Goal: Task Accomplishment & Management: Manage account settings

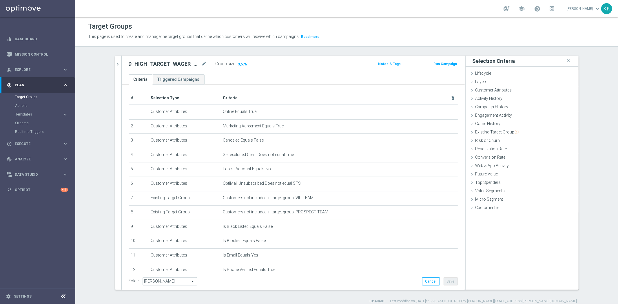
scroll to position [187, 0]
click at [33, 112] on button "Templates keyboard_arrow_right" at bounding box center [41, 114] width 53 height 5
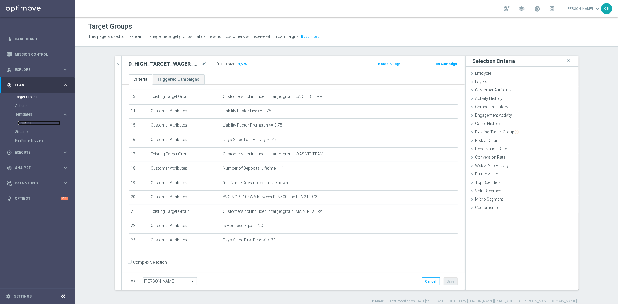
click at [30, 125] on link "Optimail" at bounding box center [39, 123] width 42 height 5
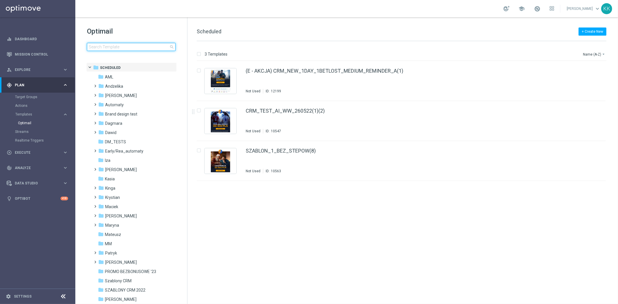
click at [110, 50] on input at bounding box center [131, 47] width 89 height 8
type input "1"
drag, startPoint x: 536, startPoint y: 217, endPoint x: 585, endPoint y: 285, distance: 83.7
click at [536, 218] on div "insert_drive_file (E - AKCJA) CRM_NEW_1DAY_1BETLOST_MEDIUM_REMINDER_A(1) Not Us…" at bounding box center [404, 182] width 426 height 243
click at [120, 47] on input "1" at bounding box center [131, 47] width 89 height 8
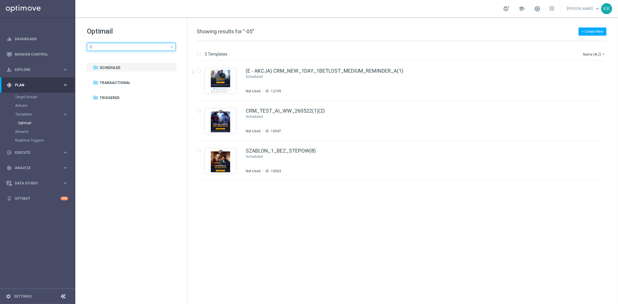
type input "-"
type input "050825"
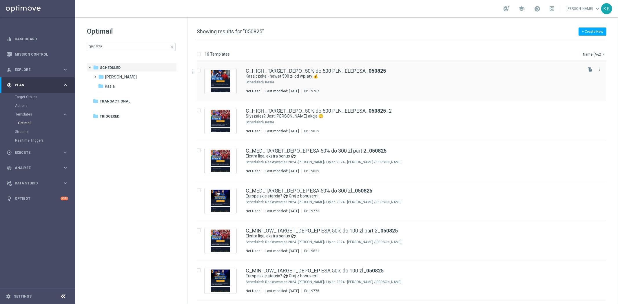
click at [291, 83] on div "Kasia" at bounding box center [423, 82] width 316 height 5
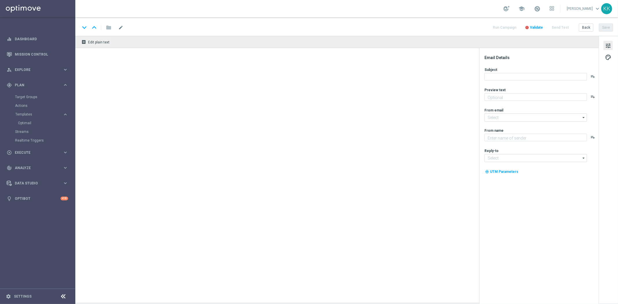
type textarea "Zgarnij bonus od depozytu 💸"
type textarea "STS"
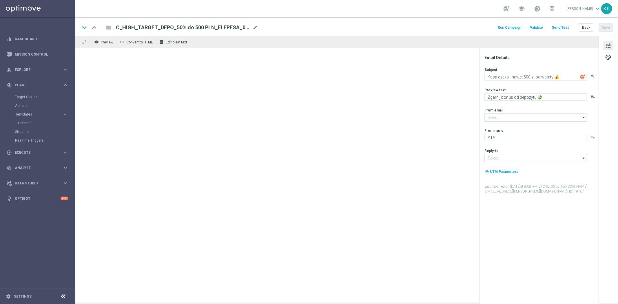
type input "[EMAIL_ADDRESS][DOMAIN_NAME]"
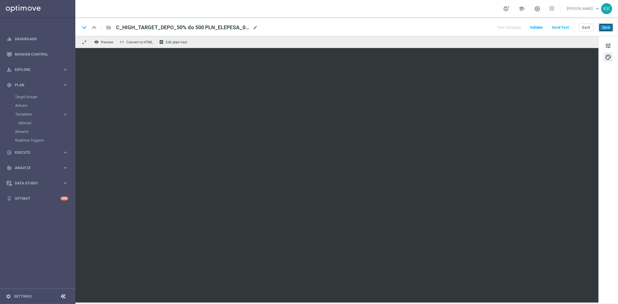
click at [609, 28] on button "Save" at bounding box center [605, 27] width 14 height 8
click at [603, 30] on button "Save" at bounding box center [605, 27] width 14 height 8
click at [610, 45] on span "tune" at bounding box center [608, 46] width 6 height 8
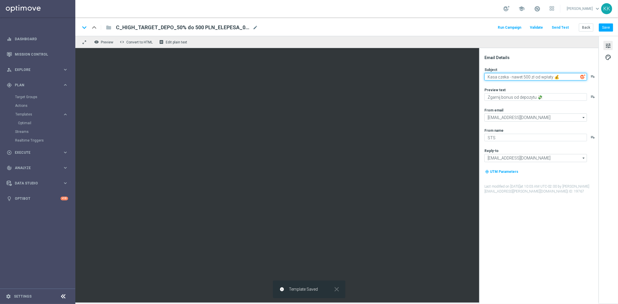
drag, startPoint x: 567, startPoint y: 80, endPoint x: 490, endPoint y: 80, distance: 77.0
click at [490, 80] on textarea "Kasa czeka - nawet 500 zł od wpłaty 💰" at bounding box center [535, 77] width 102 height 8
type textarea "K"
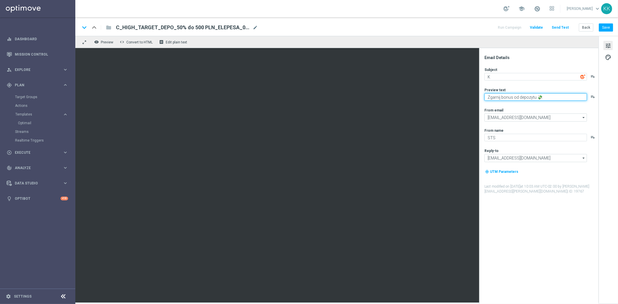
drag, startPoint x: 524, startPoint y: 96, endPoint x: 486, endPoint y: 97, distance: 37.6
click at [486, 97] on textarea "Zgarnij bonus od depozytu 💸" at bounding box center [535, 97] width 102 height 8
click at [501, 99] on textarea "Zgarnij bonus od depozytu 💸" at bounding box center [535, 97] width 102 height 8
drag, startPoint x: 516, startPoint y: 98, endPoint x: 489, endPoint y: 98, distance: 26.9
click at [489, 98] on textarea "Zgarnij bonus od depozytu 💸" at bounding box center [535, 97] width 102 height 8
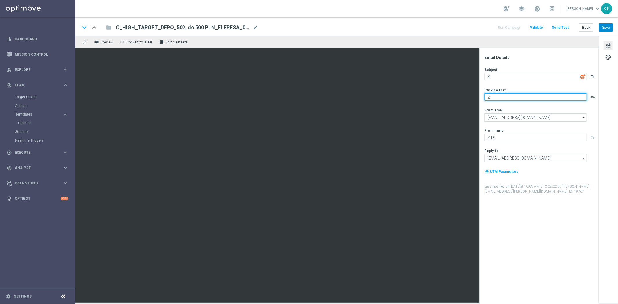
type textarea "Z"
click at [602, 27] on button "Save" at bounding box center [605, 27] width 14 height 8
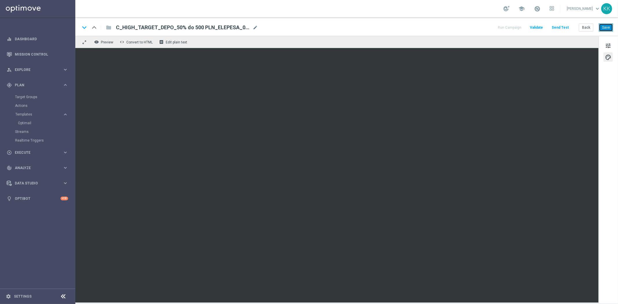
click at [609, 25] on button "Save" at bounding box center [605, 27] width 14 height 8
click at [607, 30] on button "Save" at bounding box center [605, 27] width 14 height 8
drag, startPoint x: 606, startPoint y: 45, endPoint x: 606, endPoint y: 67, distance: 22.0
click at [606, 45] on span "tune" at bounding box center [608, 46] width 6 height 8
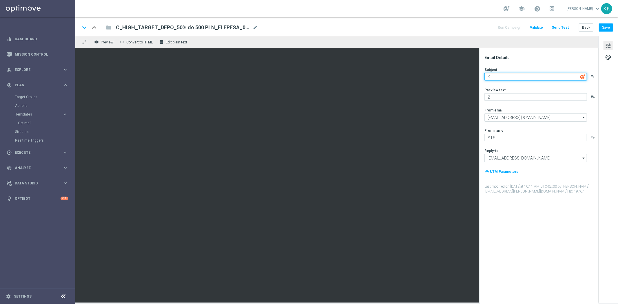
click at [526, 75] on textarea "K" at bounding box center [535, 77] width 102 height 8
paste textarea "Superpuchar Europy, rewanże i do 100 zł bonusu! 💸🔥"
drag, startPoint x: 560, startPoint y: 76, endPoint x: 598, endPoint y: 73, distance: 38.6
click at [617, 72] on div "Email Details Subject Superpuchar Europy, rewanże i do 100 zł bonusu! 💸🔥 playli…" at bounding box center [607, 169] width 19 height 267
click at [577, 76] on textarea "Superpuchar Europy, rewanże i do 100 zł bonusu! 💸🔥" at bounding box center [535, 77] width 102 height 8
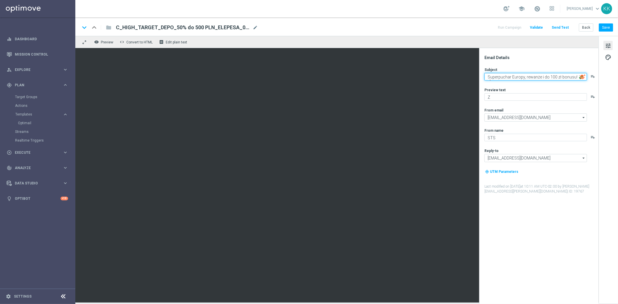
type textarea "Superpuchar Europy, rewanże i do 100 zł bonusu! 💸🔥"
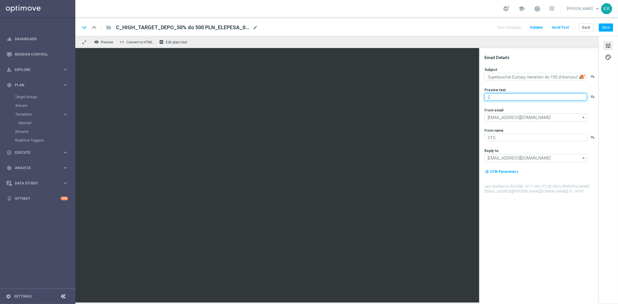
click at [548, 93] on textarea "Z" at bounding box center [535, 97] width 102 height 8
click at [583, 76] on img at bounding box center [582, 76] width 5 height 5
click at [536, 94] on textarea "Z" at bounding box center [535, 97] width 102 height 8
click at [503, 97] on textarea "Z" at bounding box center [535, 97] width 102 height 8
paste textarea "garnij ekstra kasę 👈"
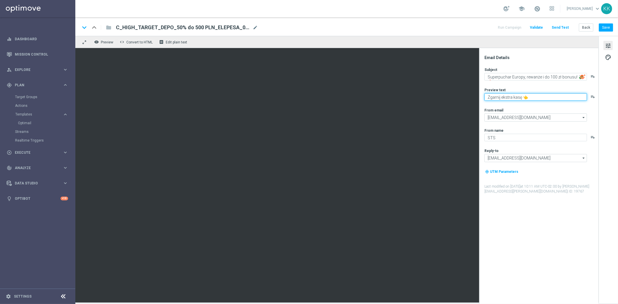
type textarea "Zgarnij ekstra kasę 👈"
click at [544, 86] on div "Subject Superpuchar Europy, rewanże i do 100 zł bonusu! 💸🔥 playlist_add Preview…" at bounding box center [540, 130] width 113 height 127
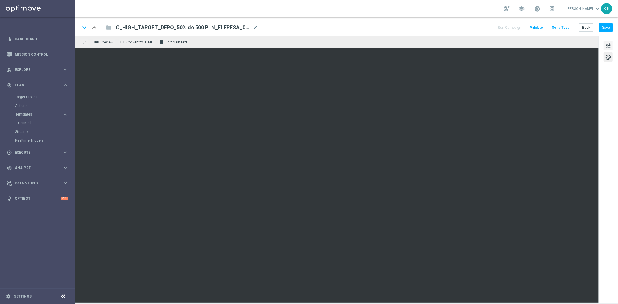
click at [610, 46] on span "tune" at bounding box center [608, 46] width 6 height 8
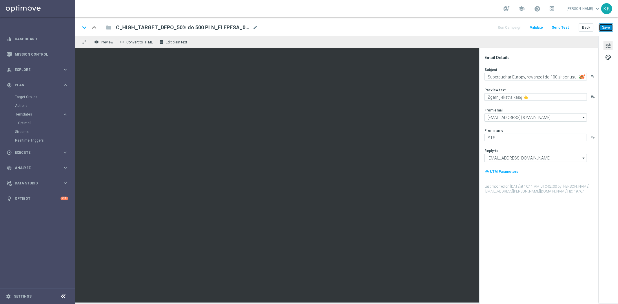
click at [609, 24] on button "Save" at bounding box center [605, 27] width 14 height 8
click at [563, 28] on button "Send Test" at bounding box center [559, 28] width 19 height 8
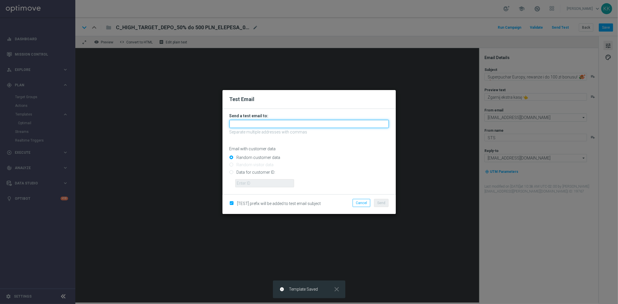
click at [264, 126] on input "text" at bounding box center [308, 124] width 159 height 8
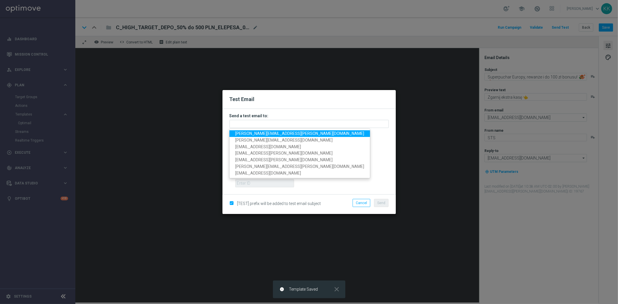
drag, startPoint x: 265, startPoint y: 133, endPoint x: 276, endPoint y: 137, distance: 12.0
click at [265, 133] on span "[PERSON_NAME][EMAIL_ADDRESS][PERSON_NAME][DOMAIN_NAME]" at bounding box center [299, 133] width 129 height 5
type input "[PERSON_NAME][EMAIL_ADDRESS][PERSON_NAME][DOMAIN_NAME]"
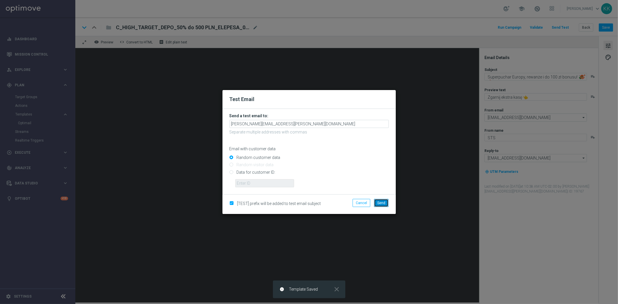
click at [376, 206] on button "Send" at bounding box center [381, 203] width 14 height 8
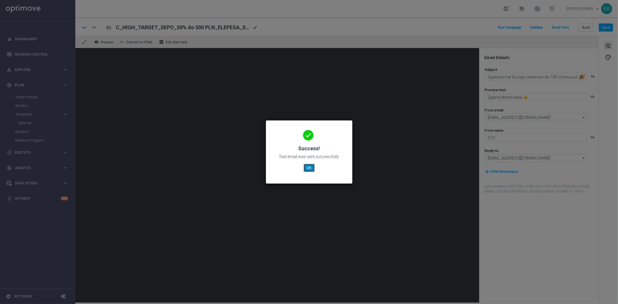
click at [306, 166] on button "OK" at bounding box center [308, 168] width 11 height 8
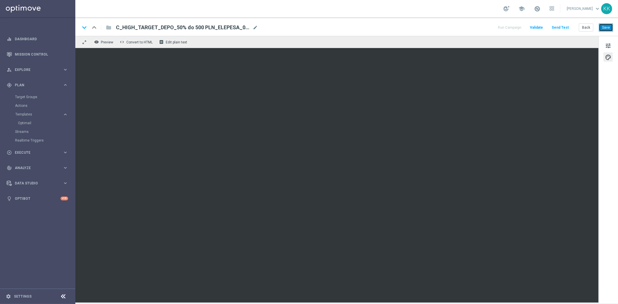
click at [607, 28] on button "Save" at bounding box center [605, 27] width 14 height 8
drag, startPoint x: 602, startPoint y: 26, endPoint x: 589, endPoint y: 39, distance: 17.8
click at [602, 26] on button "Save" at bounding box center [605, 27] width 14 height 8
click at [594, 28] on div "Back Save" at bounding box center [595, 27] width 34 height 8
click at [604, 25] on button "Save" at bounding box center [605, 27] width 14 height 8
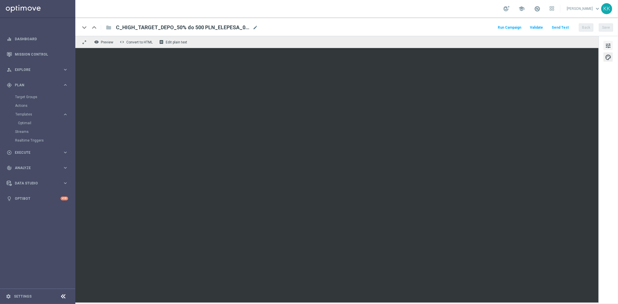
click at [609, 45] on span "tune" at bounding box center [608, 46] width 6 height 8
click at [611, 30] on button "Save" at bounding box center [605, 27] width 14 height 8
click at [588, 25] on button "Back" at bounding box center [585, 27] width 14 height 8
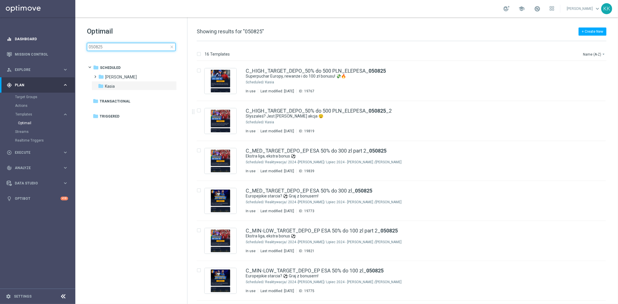
drag, startPoint x: 113, startPoint y: 49, endPoint x: 41, endPoint y: 45, distance: 72.5
click at [35, 49] on main "equalizer Dashboard Mission Control" at bounding box center [309, 152] width 618 height 304
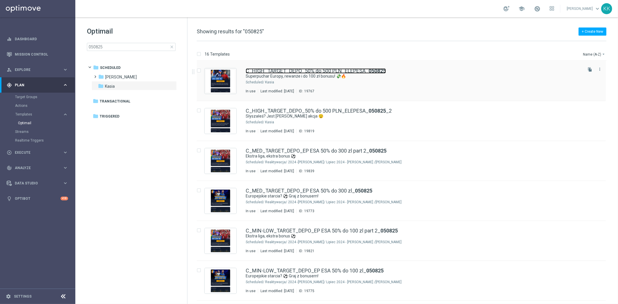
drag, startPoint x: 343, startPoint y: 69, endPoint x: 340, endPoint y: 80, distance: 11.1
click at [343, 69] on link "C_HIGH_TARGET_DEPO_50% do 500 PLN_ELEPESA_ 050825" at bounding box center [316, 70] width 140 height 5
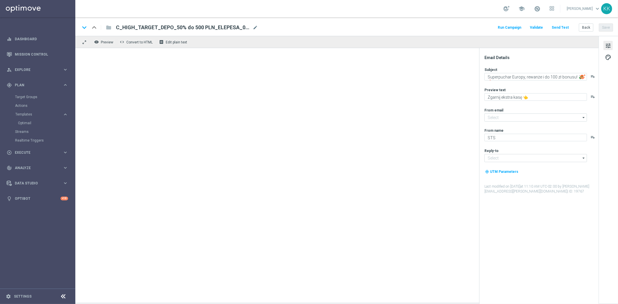
type input "[EMAIL_ADDRESS][DOMAIN_NAME]"
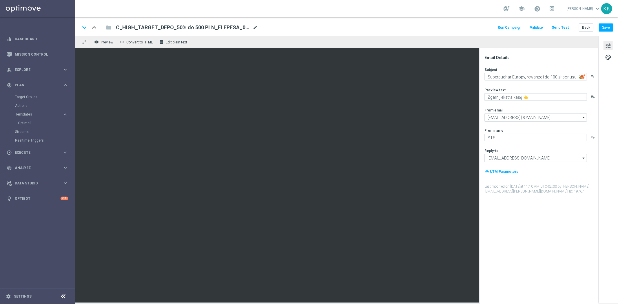
click at [257, 26] on span "mode_edit" at bounding box center [254, 27] width 5 height 5
drag, startPoint x: 248, startPoint y: 27, endPoint x: 9, endPoint y: 27, distance: 238.9
click at [13, 27] on main "equalizer Dashboard Mission Control" at bounding box center [309, 152] width 618 height 304
paste input "D_MIN-LOW_TARGET_WAGER_50% do 100 PLN_12"
type input "D_MIN-LOW_TARGET_WAGER_50% do 100 PLN_120825"
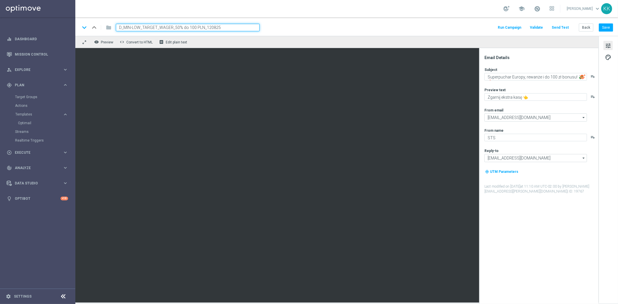
click at [274, 25] on div "keyboard_arrow_down keyboard_arrow_up folder D_MIN-LOW_TARGET_WAGER_50% do 100 …" at bounding box center [346, 28] width 533 height 8
click at [609, 28] on button "Save" at bounding box center [605, 27] width 14 height 8
click at [590, 30] on button "Back" at bounding box center [585, 27] width 14 height 8
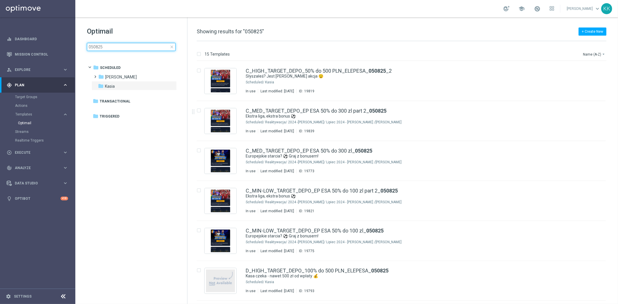
click at [94, 47] on input "050825" at bounding box center [131, 47] width 89 height 8
type input "120825"
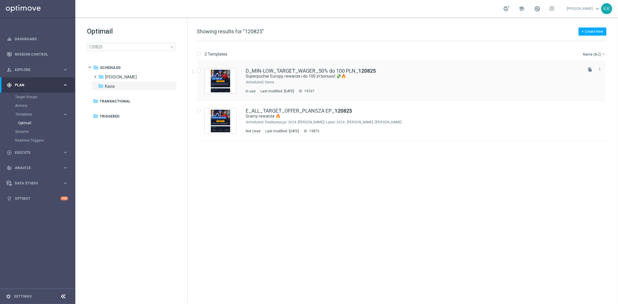
click at [339, 86] on div "D_MIN-LOW_TARGET_WAGER_50% do 100 PLN_ 120825 Superpuchar Europy, rewanże i do …" at bounding box center [414, 80] width 336 height 25
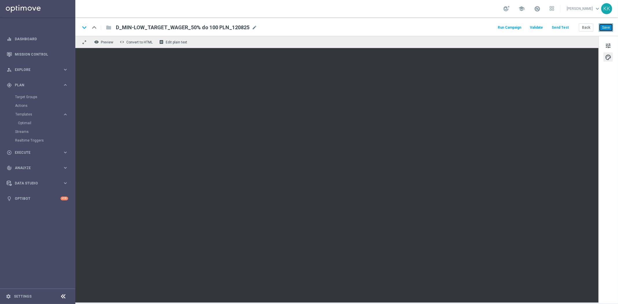
click at [609, 23] on button "Save" at bounding box center [605, 27] width 14 height 8
click at [585, 29] on button "Back" at bounding box center [585, 27] width 14 height 8
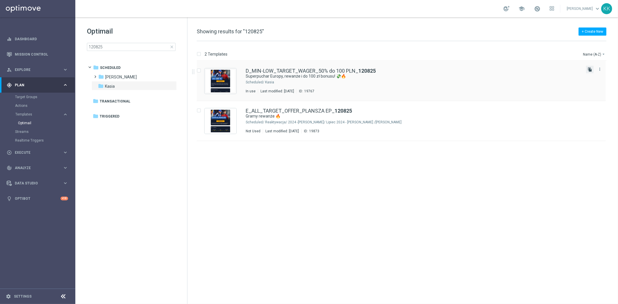
click at [587, 71] on icon "file_copy" at bounding box center [589, 69] width 5 height 5
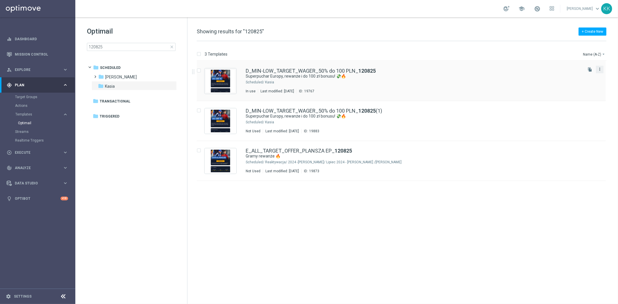
click at [598, 69] on icon "more_vert" at bounding box center [599, 69] width 5 height 5
click at [571, 91] on div "Delete" at bounding box center [576, 92] width 35 height 4
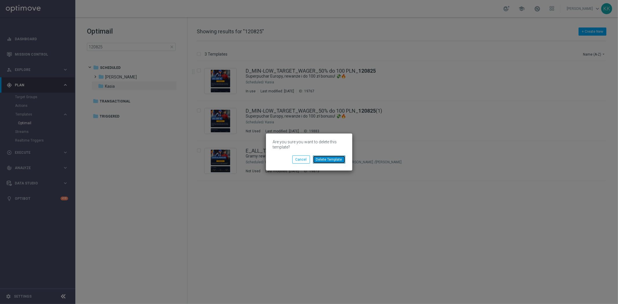
click at [339, 157] on button "Delete Template" at bounding box center [329, 159] width 32 height 8
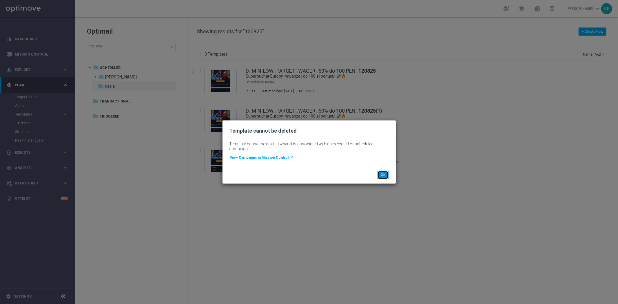
click at [386, 173] on button "OK" at bounding box center [382, 175] width 11 height 8
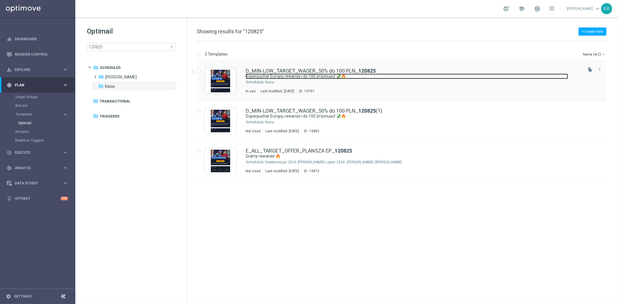
click at [386, 76] on link "Superpuchar Europy, rewanże i do 100 zł bonusu! 💸🔥" at bounding box center [407, 77] width 322 height 6
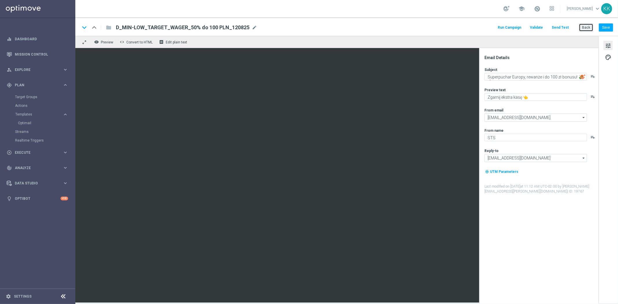
click at [584, 25] on button "Back" at bounding box center [585, 27] width 14 height 8
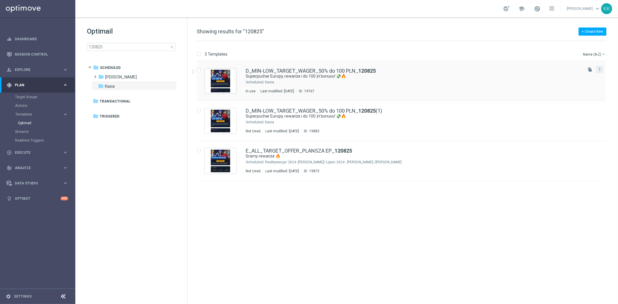
click at [597, 66] on button "more_vert" at bounding box center [599, 69] width 6 height 7
click at [575, 90] on div "Delete" at bounding box center [576, 92] width 35 height 4
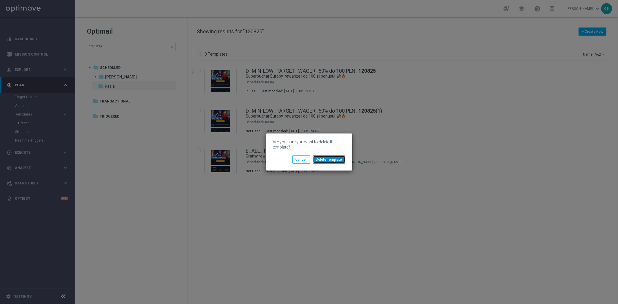
click at [334, 159] on button "Delete Template" at bounding box center [329, 159] width 32 height 8
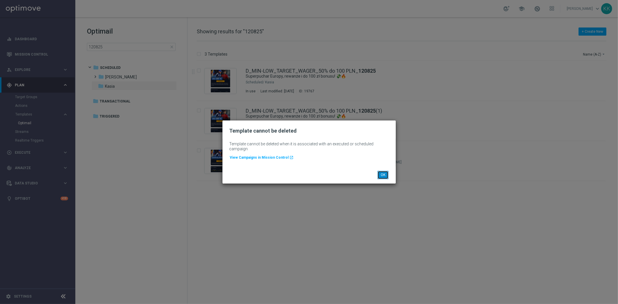
click at [383, 175] on button "OK" at bounding box center [382, 175] width 11 height 8
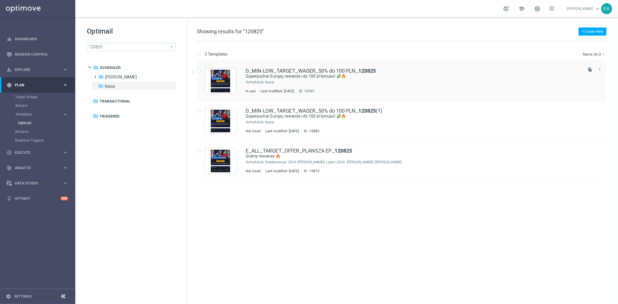
click at [573, 70] on div "D_MIN-LOW_TARGET_WAGER_50% do 100 PLN_ 120825" at bounding box center [414, 70] width 336 height 5
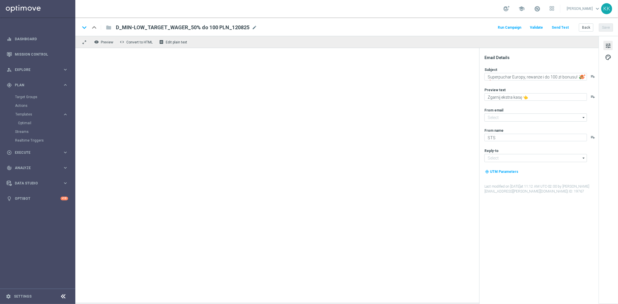
type input "[EMAIL_ADDRESS][DOMAIN_NAME]"
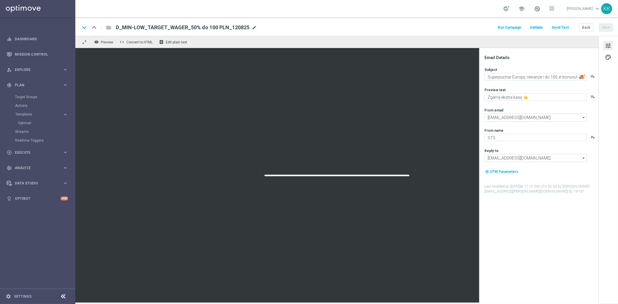
click at [252, 25] on span "mode_edit" at bounding box center [254, 27] width 5 height 5
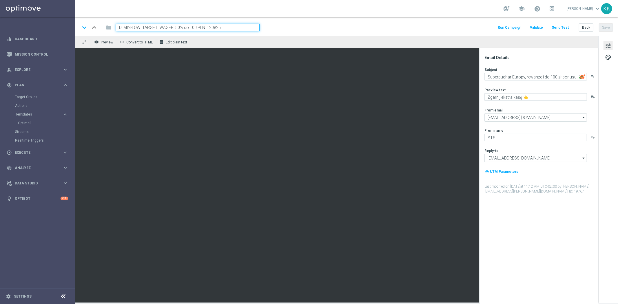
drag, startPoint x: 90, startPoint y: 28, endPoint x: 57, endPoint y: 24, distance: 32.9
click at [57, 25] on main "equalizer Dashboard Mission Control" at bounding box center [309, 152] width 618 height 304
paste input "C_HIGH_TARGET_DEPO_50% do 500 PLN_ELEPESA_05"
type input "C_HIGH_TARGET_DEPO_50% do 500 PLN_ELEPESA_050825"
click at [608, 28] on button "Save" at bounding box center [605, 27] width 14 height 8
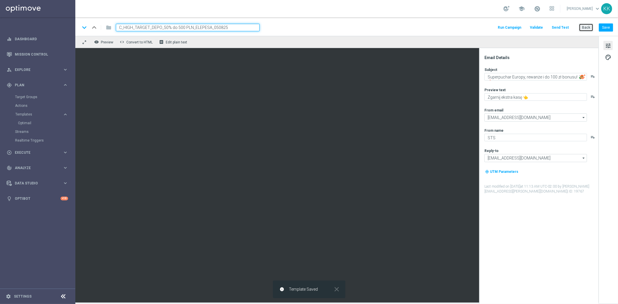
click at [584, 31] on button "Back" at bounding box center [585, 27] width 14 height 8
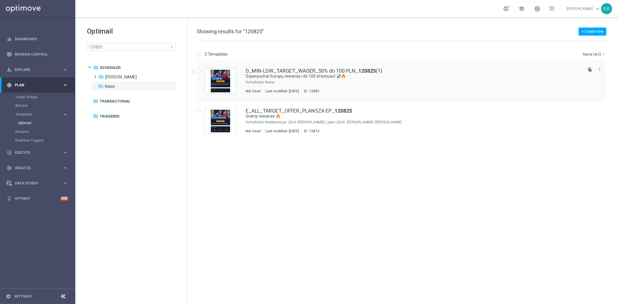
click at [380, 85] on div "D_MIN-LOW_TARGET_WAGER_50% do 100 PLN_ 120825 (1) Superpuchar Europy, rewanże i…" at bounding box center [414, 80] width 336 height 25
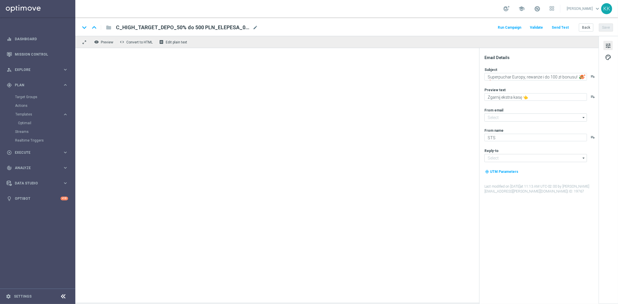
type input "[EMAIL_ADDRESS][DOMAIN_NAME]"
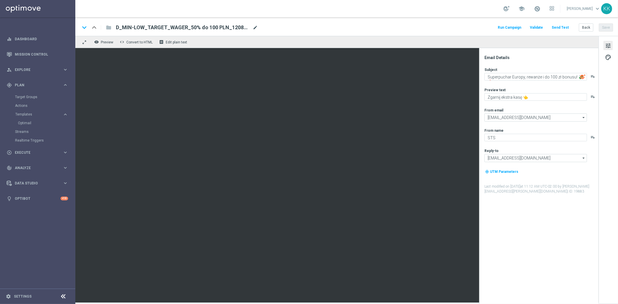
click at [253, 26] on span "mode_edit" at bounding box center [254, 27] width 5 height 5
type input "D_MIN-LOW_TARGET_WAGER_50% do 100 PLN_120825"
click at [609, 25] on button "Save" at bounding box center [605, 27] width 14 height 8
click at [581, 28] on button "Back" at bounding box center [585, 27] width 14 height 8
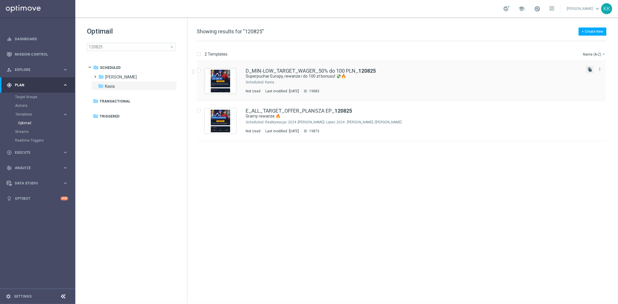
click at [588, 70] on icon "file_copy" at bounding box center [589, 69] width 5 height 5
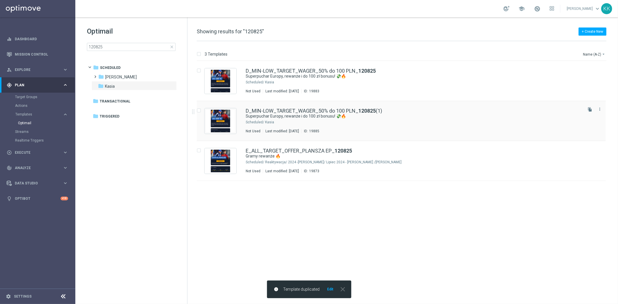
click at [336, 126] on div "D_MIN-LOW_TARGET_WAGER_50% do 100 PLN_ 120825 (1) Superpuchar Europy, rewanże i…" at bounding box center [414, 120] width 336 height 25
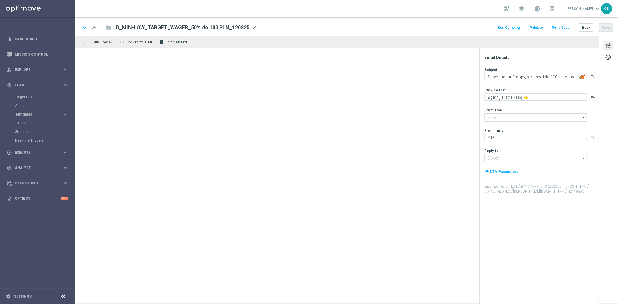
type input "[EMAIL_ADDRESS][DOMAIN_NAME]"
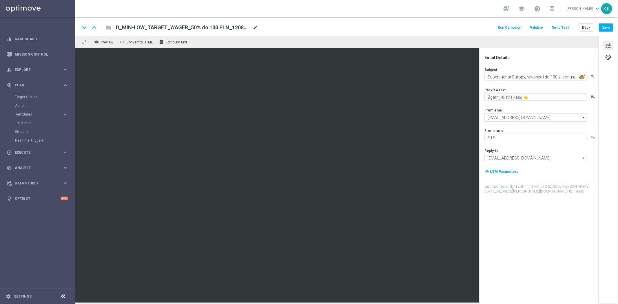
click at [252, 28] on span "mode_edit" at bounding box center [254, 27] width 5 height 5
drag, startPoint x: 231, startPoint y: 28, endPoint x: 1, endPoint y: 60, distance: 232.5
click at [59, 51] on main "equalizer Dashboard Mission Control" at bounding box center [309, 152] width 618 height 304
paste input "ED_TARGET_DEPO_100% do 300 PLN_ELEPESA_050825"
drag, startPoint x: 277, startPoint y: 24, endPoint x: 280, endPoint y: 32, distance: 8.6
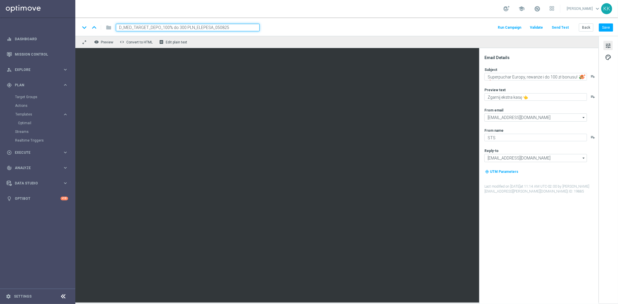
click at [277, 24] on div "keyboard_arrow_down keyboard_arrow_up folder D_MED_TARGET_DEPO_100% do 300 PLN_…" at bounding box center [346, 28] width 533 height 8
drag, startPoint x: 196, startPoint y: 28, endPoint x: 78, endPoint y: 28, distance: 117.6
click at [102, 28] on div "keyboard_arrow_down keyboard_arrow_up folder D_MED_TARGET_DEPO_100% do 300 PLN_…" at bounding box center [170, 28] width 180 height 8
paste input "WAGER_50% do 300 PLN_12"
type input "D_MED_TARGET_WAGER_50% do 300 PLN_120825"
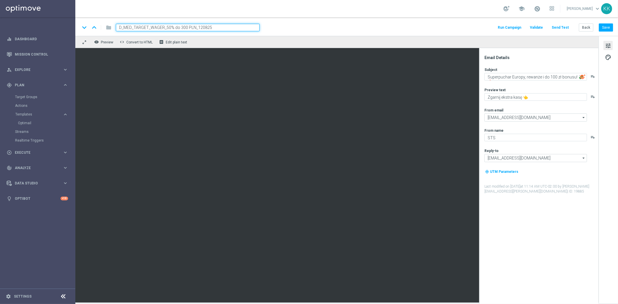
click at [301, 25] on div "keyboard_arrow_down keyboard_arrow_up folder D_MED_TARGET_WAGER_50% do 300 PLN_…" at bounding box center [346, 28] width 533 height 8
click at [551, 76] on textarea "Superpuchar Europy, rewanże i do 100 zł bonusu! 💸🔥" at bounding box center [535, 77] width 102 height 8
type textarea "Superpuchar Europy, rewanże i do 300 zł bonusu! 💸🔥"
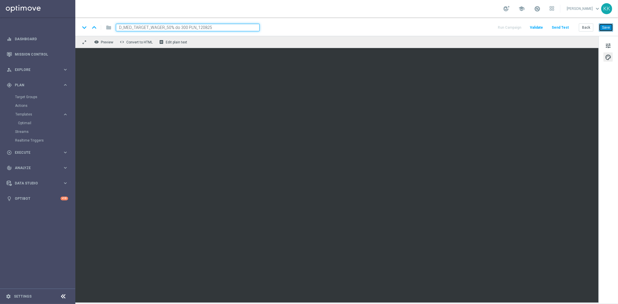
click at [607, 25] on button "Save" at bounding box center [605, 27] width 14 height 8
click at [604, 27] on button "Save" at bounding box center [605, 27] width 14 height 8
click at [609, 48] on span "tune" at bounding box center [608, 46] width 6 height 8
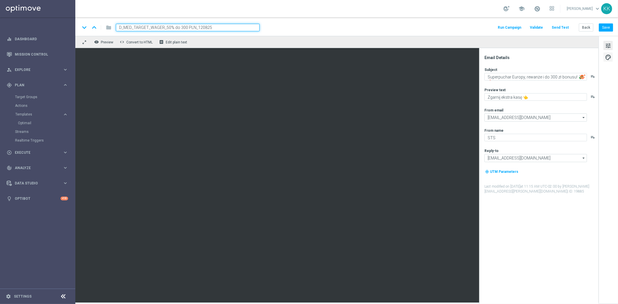
click at [606, 55] on span "palette" at bounding box center [608, 58] width 6 height 8
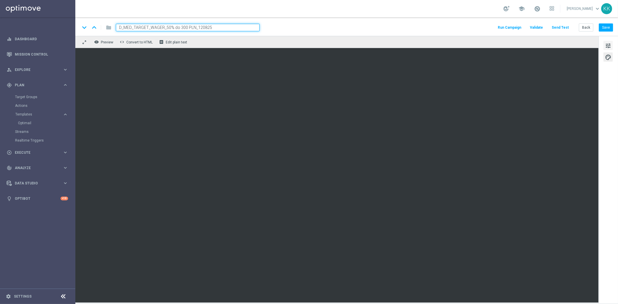
click at [607, 44] on span "tune" at bounding box center [608, 46] width 6 height 8
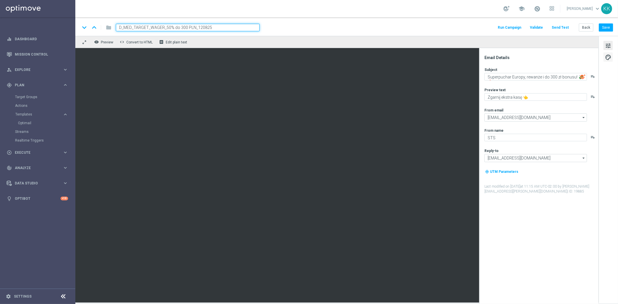
click at [607, 57] on span "palette" at bounding box center [608, 58] width 6 height 8
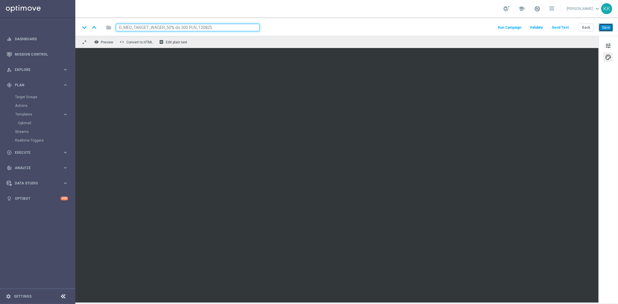
click at [603, 27] on button "Save" at bounding box center [605, 27] width 14 height 8
click at [611, 29] on button "Save" at bounding box center [605, 27] width 14 height 8
click at [588, 23] on div "keyboard_arrow_down keyboard_arrow_up folder D_MED_TARGET_WAGER_50% do 300 PLN_…" at bounding box center [346, 26] width 542 height 19
click at [588, 24] on button "Back" at bounding box center [585, 27] width 14 height 8
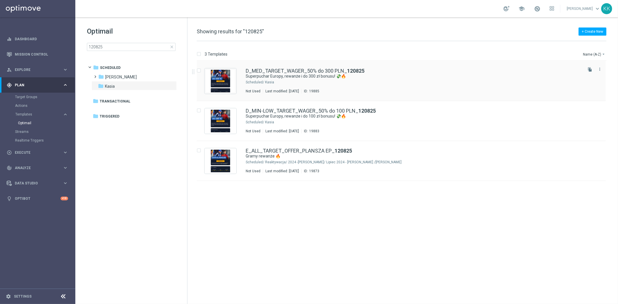
click at [589, 69] on icon "file_copy" at bounding box center [589, 69] width 5 height 5
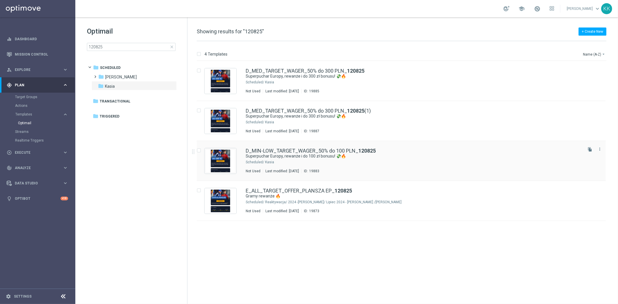
click at [317, 163] on div "Kasia" at bounding box center [423, 162] width 316 height 5
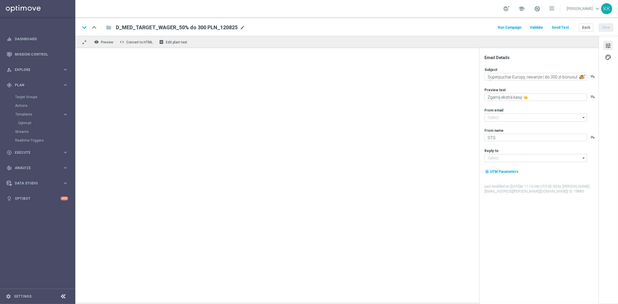
type textarea "Superpuchar Europy, rewanże i do 100 zł bonusu! 💸🔥"
type input "[EMAIL_ADDRESS][DOMAIN_NAME]"
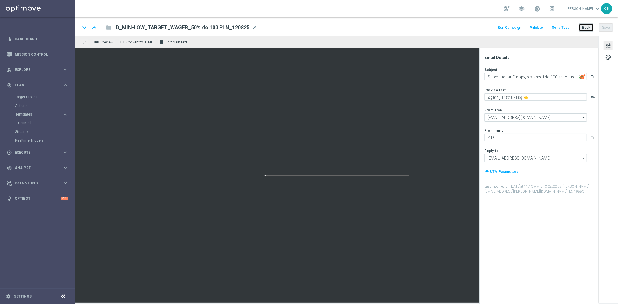
click at [589, 26] on button "Back" at bounding box center [585, 27] width 14 height 8
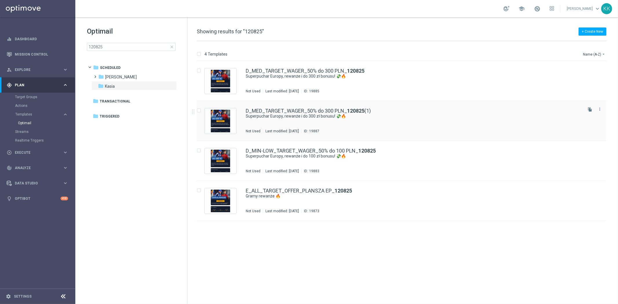
click at [332, 120] on div "D_MED_TARGET_WAGER_50% do 300 PLN_ 120825 (1) Superpuchar Europy, rewanże i do …" at bounding box center [414, 120] width 336 height 25
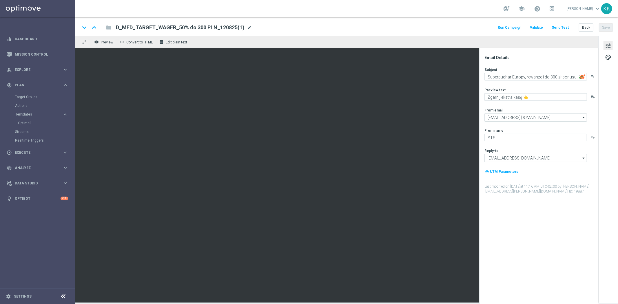
click at [248, 29] on span "mode_edit" at bounding box center [249, 27] width 5 height 5
paste input "D_HIGH_TARGET_WAGER_100% do 500 PLN_120825"
type input "D_HIGH_TARGET_WAGER_100% do 500 PLN_120825"
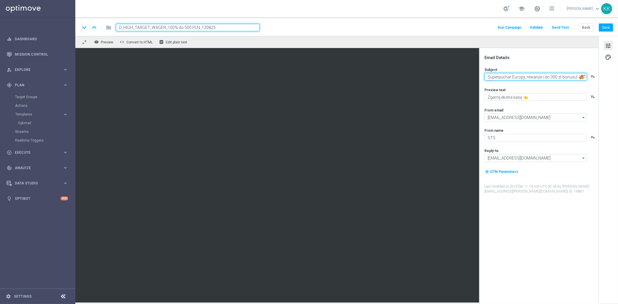
click at [552, 77] on textarea "Superpuchar Europy, rewanże i do 300 zł bonusu! 💸🔥" at bounding box center [535, 77] width 102 height 8
type textarea "Superpuchar Europy, rewanże i do 500 zł bonusu! 💸🔥"
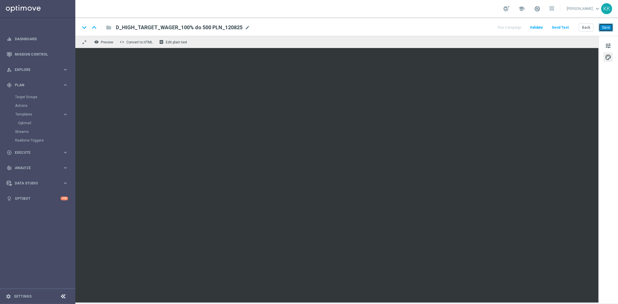
click at [609, 28] on button "Save" at bounding box center [605, 27] width 14 height 8
click at [591, 26] on button "Back" at bounding box center [585, 27] width 14 height 8
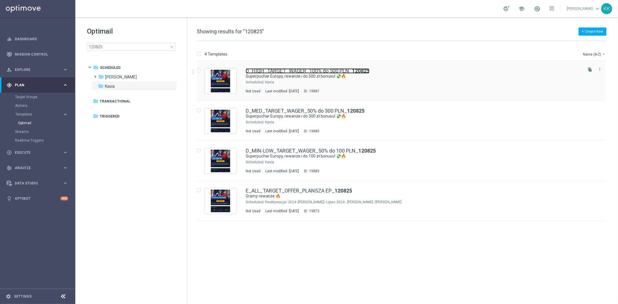
click at [325, 72] on link "D_HIGH_TARGET_WAGER_100% do 500 PLN_ 120825" at bounding box center [308, 70] width 124 height 5
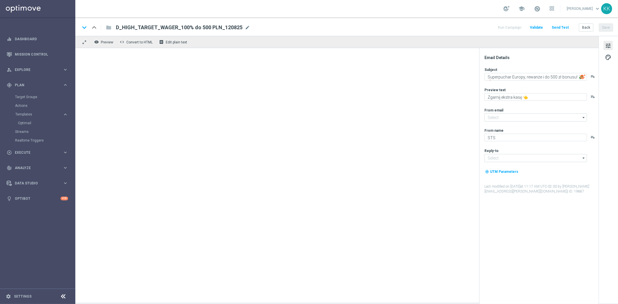
type input "[EMAIL_ADDRESS][DOMAIN_NAME]"
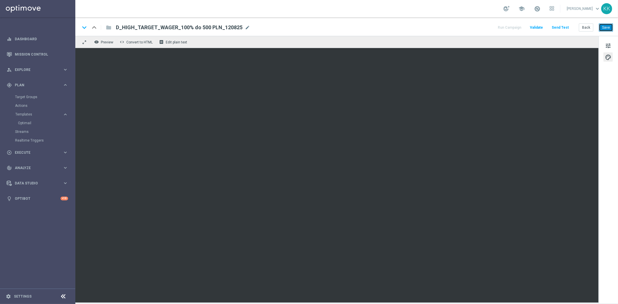
click at [608, 28] on button "Save" at bounding box center [605, 27] width 14 height 8
click at [610, 44] on span "tune" at bounding box center [608, 46] width 6 height 8
click at [607, 30] on button "Save" at bounding box center [605, 27] width 14 height 8
click at [603, 25] on button "Save" at bounding box center [605, 27] width 14 height 8
click at [590, 26] on button "Back" at bounding box center [585, 27] width 14 height 8
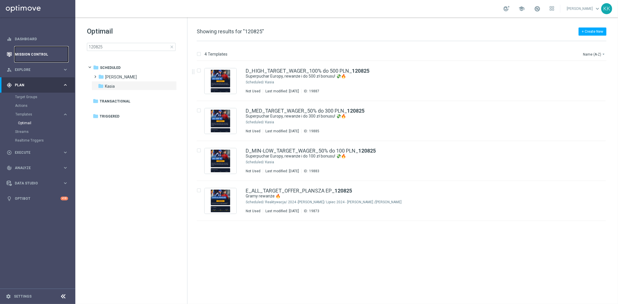
click at [21, 56] on link "Mission Control" at bounding box center [41, 54] width 53 height 15
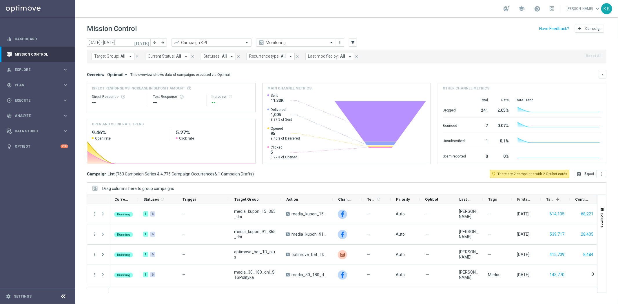
click at [128, 38] on header "Mission Control add Campaign" at bounding box center [346, 27] width 542 height 21
click at [129, 39] on input "[DATE] - [DATE]" at bounding box center [119, 43] width 64 height 8
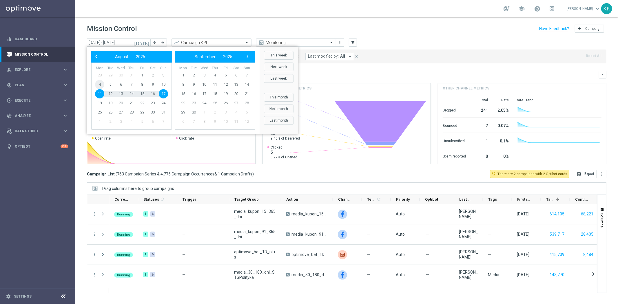
click at [101, 86] on span "4" at bounding box center [99, 84] width 9 height 9
click at [164, 96] on span "17" at bounding box center [163, 93] width 9 height 9
type input "[DATE] - [DATE]"
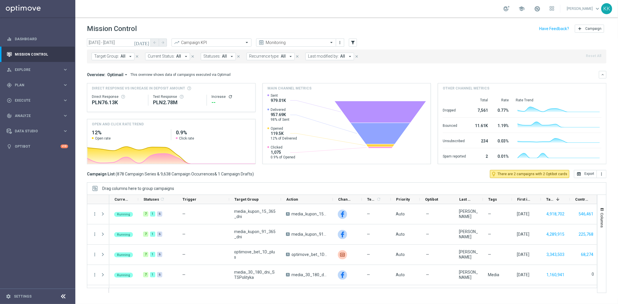
click at [119, 56] on button "Target Group: All arrow_drop_down" at bounding box center [112, 57] width 43 height 8
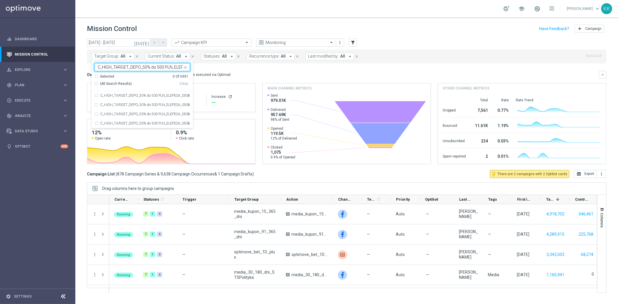
scroll to position [0, 22]
click at [112, 96] on label "C_HIGH_TARGET_DEPO_50% do 500 PLN_ELEPESA_050825" at bounding box center [145, 95] width 90 height 3
type input "C_HIGH_TARGET_DEPO_50% do 500 PLN_ELEPESA_050825"
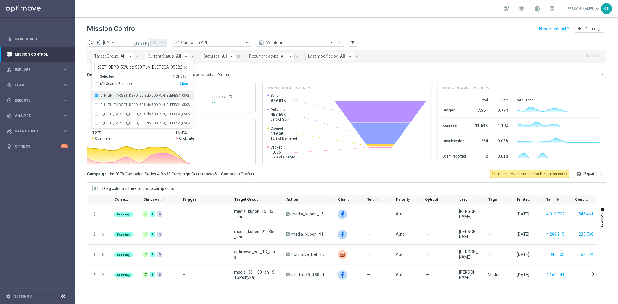
scroll to position [0, 0]
click at [334, 39] on div "Monitoring" at bounding box center [296, 43] width 80 height 8
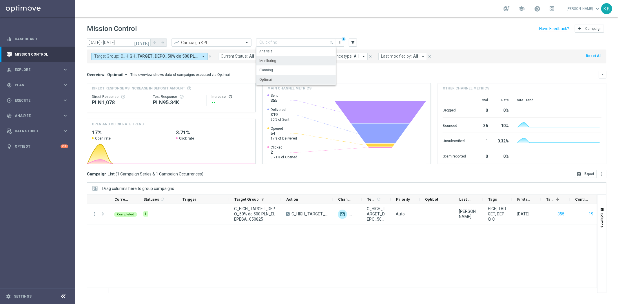
click at [421, 8] on div "school [PERSON_NAME] keyboard_arrow_down KK" at bounding box center [346, 8] width 542 height 17
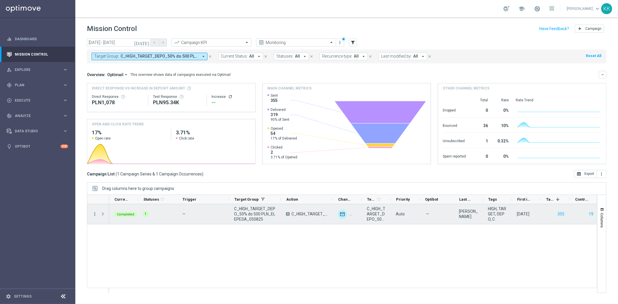
click at [95, 213] on icon "more_vert" at bounding box center [94, 213] width 5 height 5
click at [127, 226] on span "Campaign Metrics" at bounding box center [121, 226] width 30 height 4
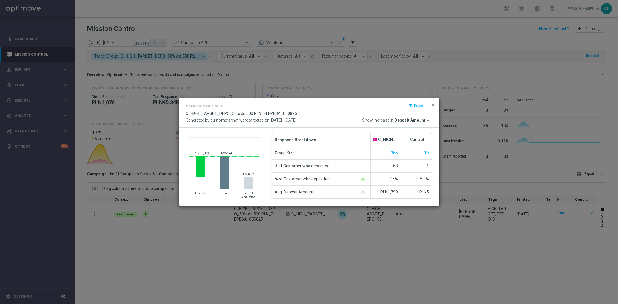
click at [437, 103] on div "Campaign Metrics open_in_browser Export C_HIGH_TARGET_DEPO_50% do 500 PLN_ELEPE…" at bounding box center [309, 112] width 260 height 29
click at [400, 122] on span "Deposit Amount" at bounding box center [409, 120] width 31 height 5
click at [402, 120] on span "Deposit Amount" at bounding box center [409, 120] width 31 height 5
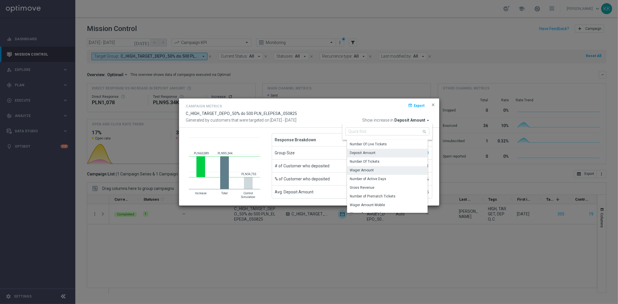
click at [368, 170] on div "Wager Amount" at bounding box center [362, 170] width 24 height 5
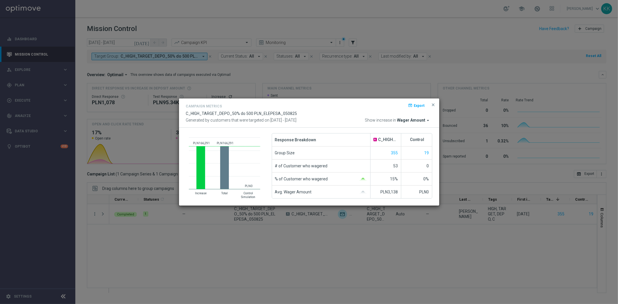
click at [436, 109] on div "Campaign Metrics open_in_browser Export C_HIGH_TARGET_DEPO_50% do 500 PLN_ELEPE…" at bounding box center [309, 112] width 260 height 29
click at [433, 106] on span "close" at bounding box center [433, 104] width 5 height 5
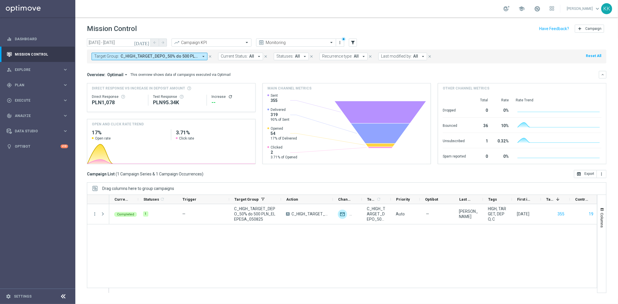
click at [150, 55] on span "C_HIGH_TARGET_DEPO_50% do 500 PLN_ELEPESA_050825" at bounding box center [159, 56] width 78 height 5
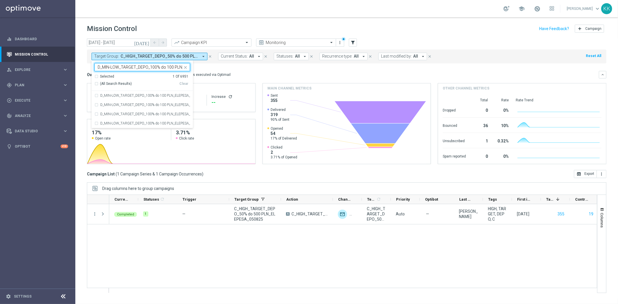
scroll to position [0, 32]
click at [97, 93] on div "D_MIN-LOW_TARGET_DEPO_100% do 100 PLN_ELEPESA_050825" at bounding box center [142, 95] width 96 height 9
type input "D_MIN-LOW_TARGET_DEPO_100% do 100 PLN_ELEPESA_050825"
click at [191, 29] on div "Mission Control add Campaign" at bounding box center [346, 28] width 519 height 11
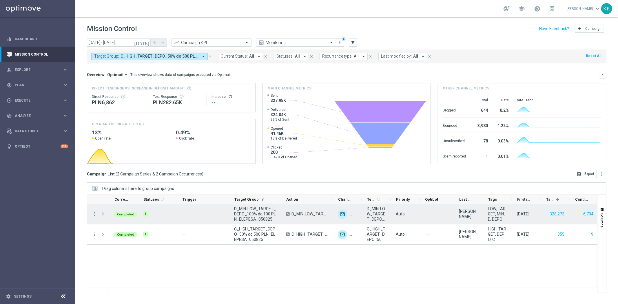
click at [94, 216] on icon "more_vert" at bounding box center [94, 213] width 5 height 5
click at [110, 225] on span "Campaign Metrics" at bounding box center [121, 226] width 30 height 4
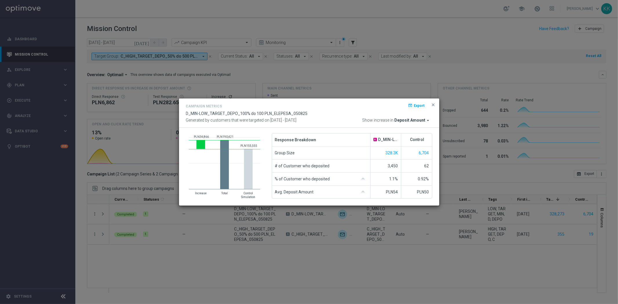
click at [412, 119] on span "Deposit Amount" at bounding box center [409, 120] width 31 height 5
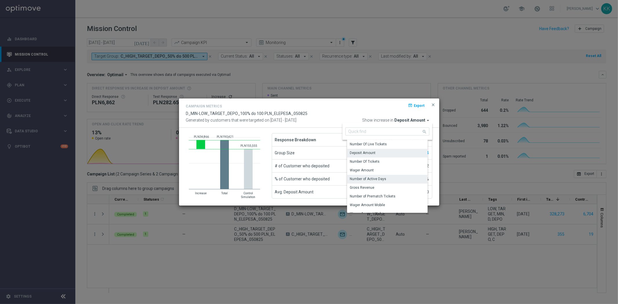
click at [362, 168] on div "Wager Amount" at bounding box center [362, 170] width 24 height 5
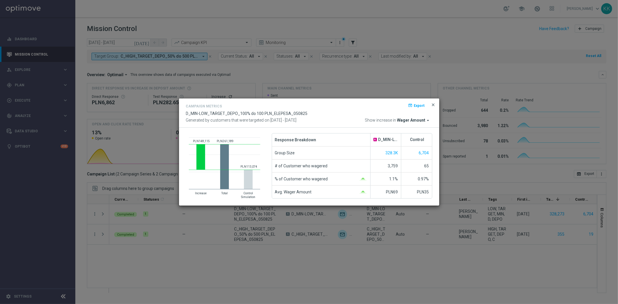
click at [434, 106] on span "close" at bounding box center [433, 104] width 5 height 5
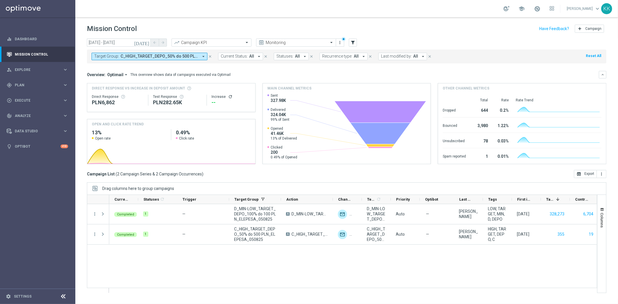
click at [146, 58] on span "C_HIGH_TARGET_DEPO_50% do 500 PLN_ELEPESA_050825, D_MIN-LOW_TARGET_DEPO_100% do…" at bounding box center [159, 56] width 78 height 5
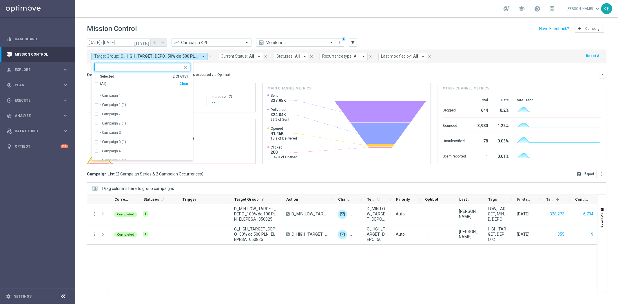
click at [187, 86] on div "(All) Clear" at bounding box center [141, 84] width 94 height 10
click at [0, 0] on div "Clear" at bounding box center [0, 0] width 0 height 0
click at [144, 66] on input "text" at bounding box center [140, 67] width 85 height 5
paste input "D_MED_TARGET_DEPO_100% do 300 PLN_ELEPESA_050825"
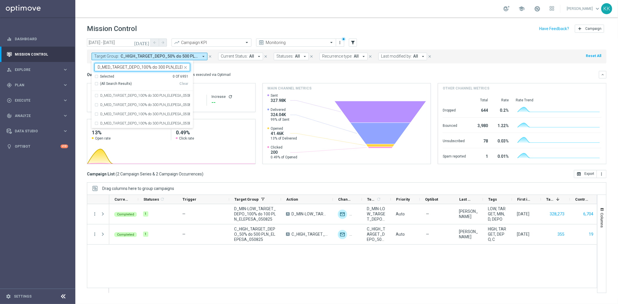
scroll to position [0, 23]
click at [108, 94] on label "D_MED_TARGET_DEPO_100% do 300 PLN_ELEPESA_050825" at bounding box center [145, 95] width 90 height 3
type input "D_MED_TARGET_DEPO_100% do 300 PLN_ELEPESA_050825"
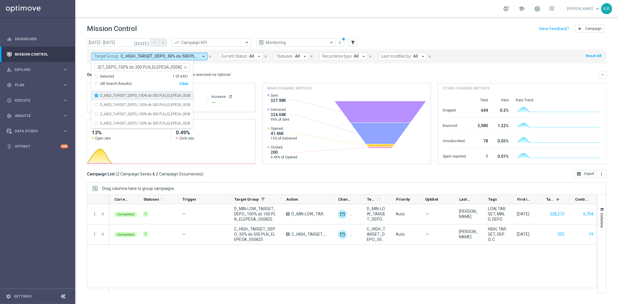
scroll to position [0, 0]
click at [186, 27] on div "Mission Control add Campaign" at bounding box center [346, 28] width 519 height 11
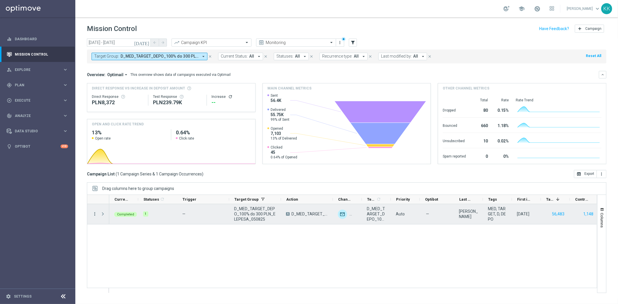
click at [96, 211] on icon "more_vert" at bounding box center [94, 213] width 5 height 5
click at [113, 225] on span "Campaign Metrics" at bounding box center [121, 226] width 30 height 4
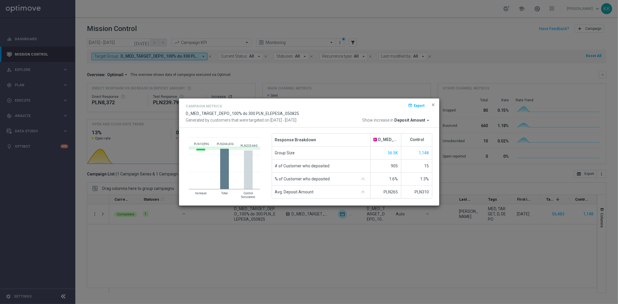
click at [410, 118] on span "Deposit Amount" at bounding box center [409, 120] width 31 height 5
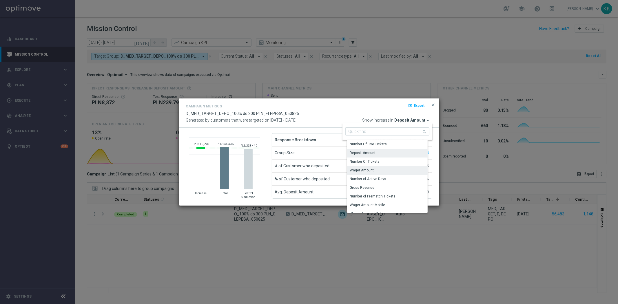
click at [385, 171] on div "Wager Amount" at bounding box center [389, 170] width 85 height 8
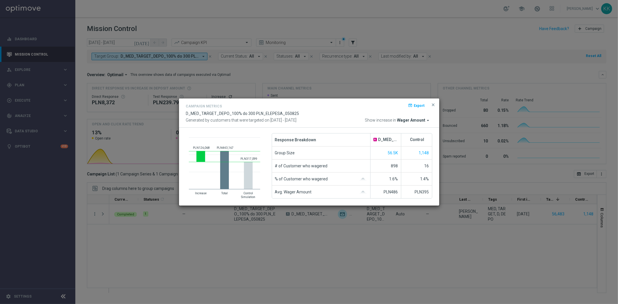
click at [418, 120] on span "Wager Amount" at bounding box center [411, 120] width 28 height 5
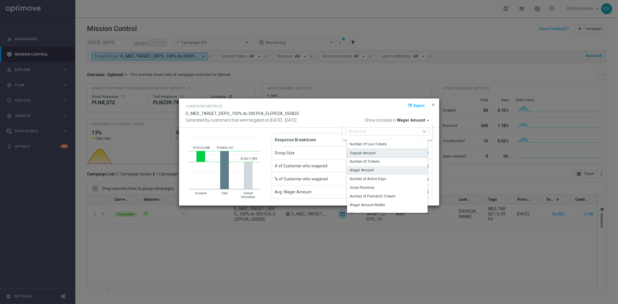
click at [380, 151] on div "Deposit Amount" at bounding box center [389, 153] width 85 height 9
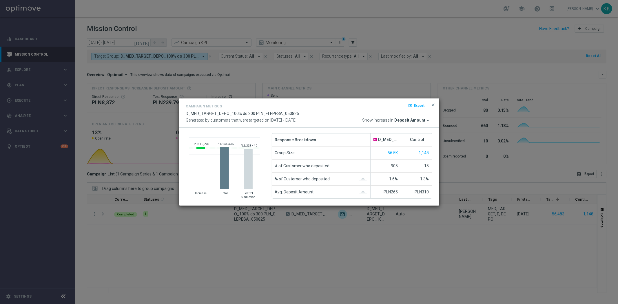
click at [432, 108] on button "close" at bounding box center [433, 104] width 6 height 7
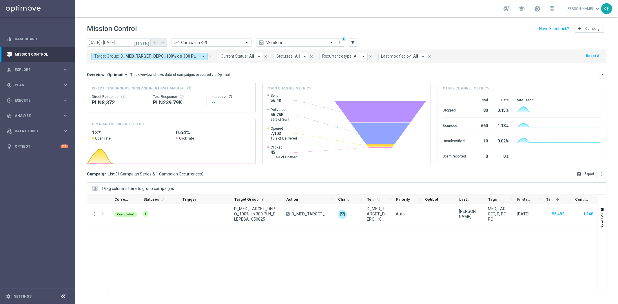
click at [434, 106] on div "Direct Response VS Increase In Deposit Amount Direct Response PLN8,372 Test Res…" at bounding box center [346, 123] width 519 height 81
click at [173, 54] on span "D_MED_TARGET_DEPO_100% do 300 PLN_ELEPESA_050825" at bounding box center [159, 56] width 78 height 5
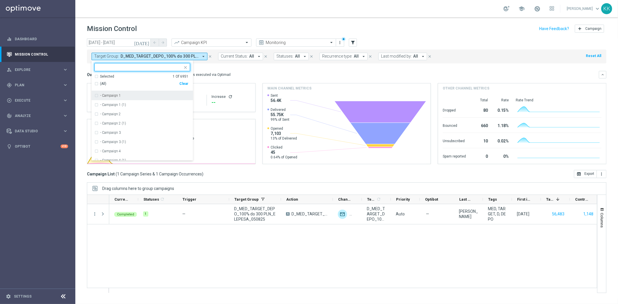
click at [0, 0] on div "Clear" at bounding box center [0, 0] width 0 height 0
click at [129, 65] on input "text" at bounding box center [140, 67] width 85 height 5
paste input "D_HIGH_TARGET_DEPO_100% do 500 PLN_ELEPESA_050825"
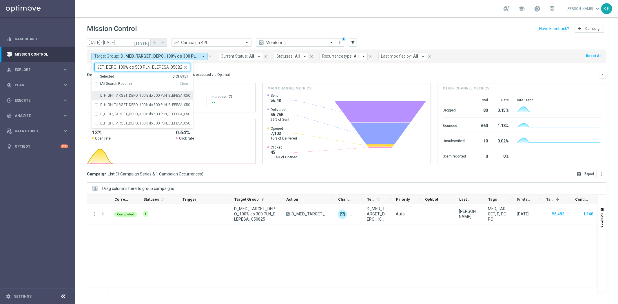
click at [126, 93] on div "D_HIGH_TARGET_DEPO_100% do 500 PLN_ELEPESA_050825" at bounding box center [142, 95] width 96 height 9
type input "D_HIGH_TARGET_DEPO_100% do 500 PLN_ELEPESA_050825"
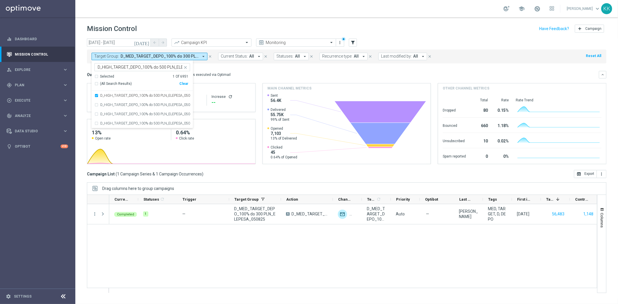
click at [370, 19] on header "Mission Control add Campaign" at bounding box center [346, 27] width 542 height 21
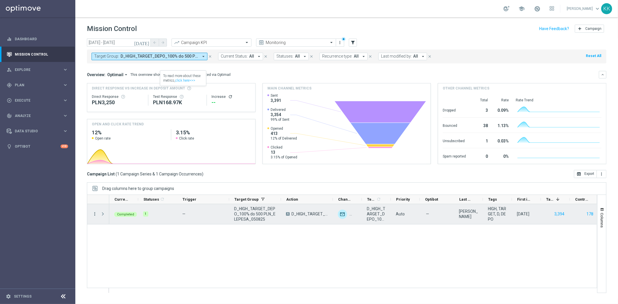
click at [97, 213] on icon "more_vert" at bounding box center [94, 213] width 5 height 5
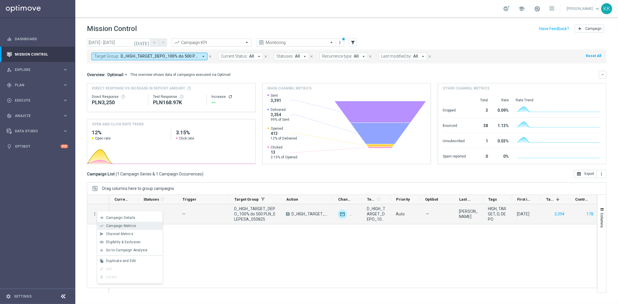
click at [124, 225] on span "Campaign Metrics" at bounding box center [121, 226] width 30 height 4
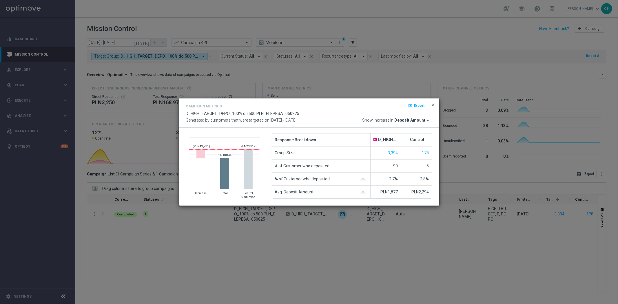
click at [403, 122] on span "Deposit Amount" at bounding box center [409, 120] width 31 height 5
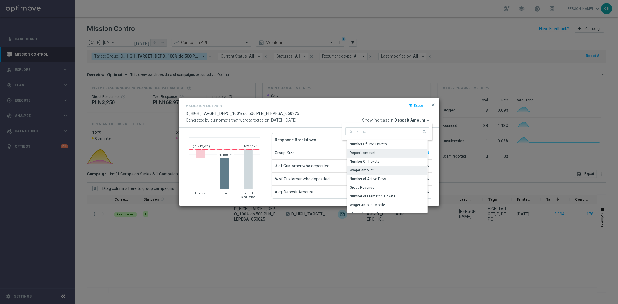
click at [381, 167] on div "Wager Amount" at bounding box center [389, 170] width 85 height 8
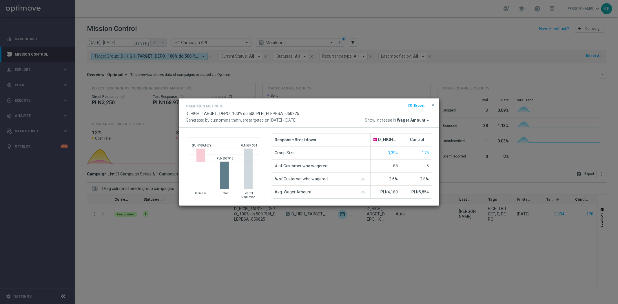
click at [416, 119] on span "Wager Amount" at bounding box center [411, 120] width 28 height 5
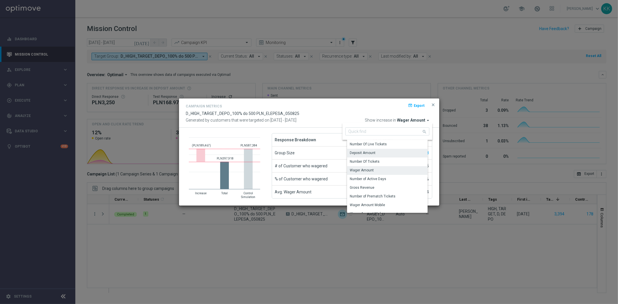
click at [379, 152] on div "Deposit Amount" at bounding box center [389, 153] width 85 height 8
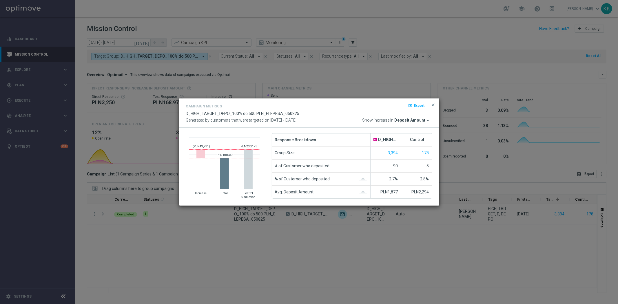
click at [408, 125] on div "Campaign Metrics open_in_browser Export D_HIGH_TARGET_DEPO_100% do 500 PLN_ELEP…" at bounding box center [309, 112] width 260 height 29
click at [408, 121] on span "Deposit Amount" at bounding box center [409, 120] width 31 height 5
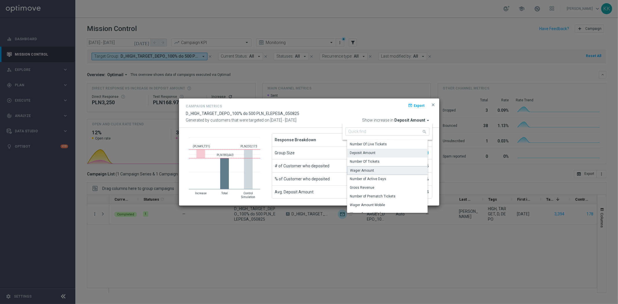
click at [385, 169] on div "Wager Amount" at bounding box center [389, 170] width 85 height 9
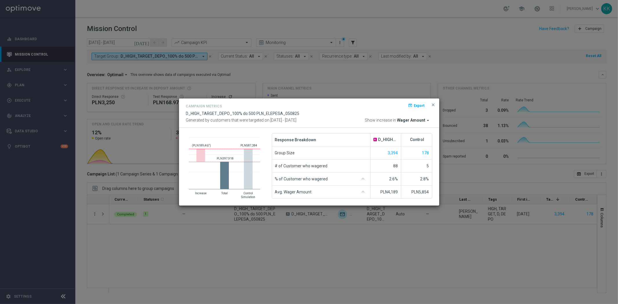
click at [418, 122] on span "Wager Amount" at bounding box center [411, 120] width 28 height 5
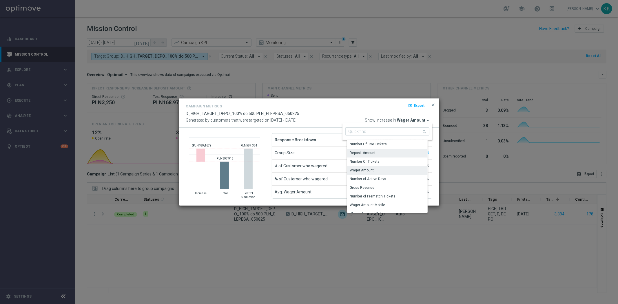
click at [385, 153] on div "Deposit Amount" at bounding box center [389, 153] width 85 height 8
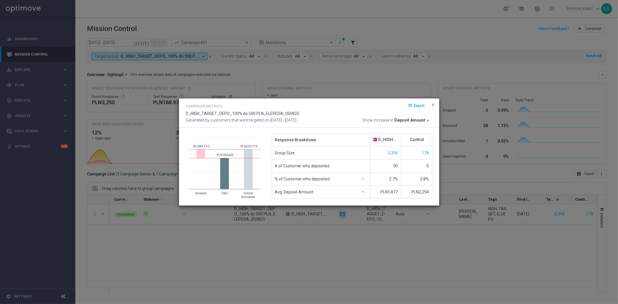
click at [435, 105] on button "close" at bounding box center [433, 104] width 6 height 7
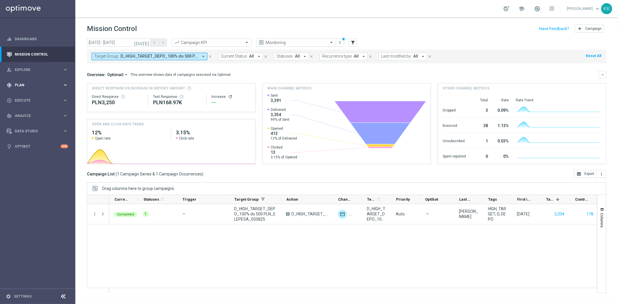
click at [20, 81] on div "gps_fixed Plan keyboard_arrow_right" at bounding box center [37, 84] width 75 height 15
drag, startPoint x: 34, startPoint y: 98, endPoint x: 33, endPoint y: 118, distance: 20.0
click at [34, 98] on link "Target Groups" at bounding box center [37, 97] width 45 height 5
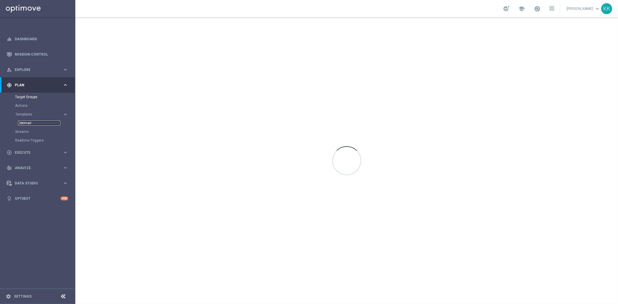
click at [31, 122] on link "Optimail" at bounding box center [39, 123] width 42 height 5
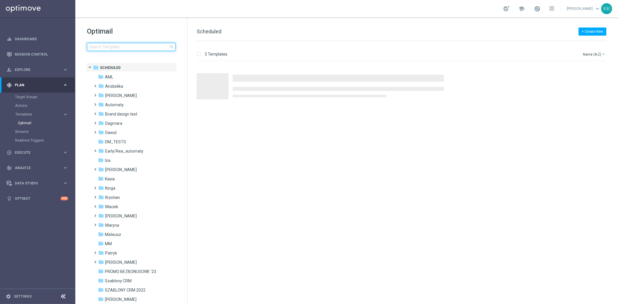
click at [105, 44] on input at bounding box center [131, 47] width 89 height 8
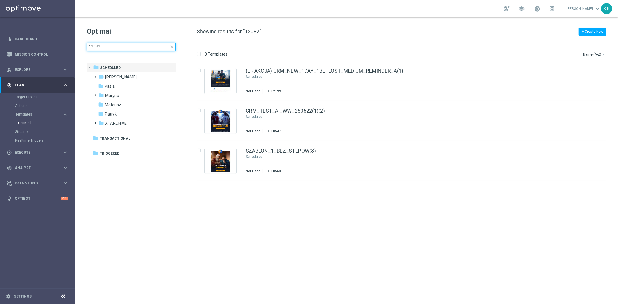
type input "120825"
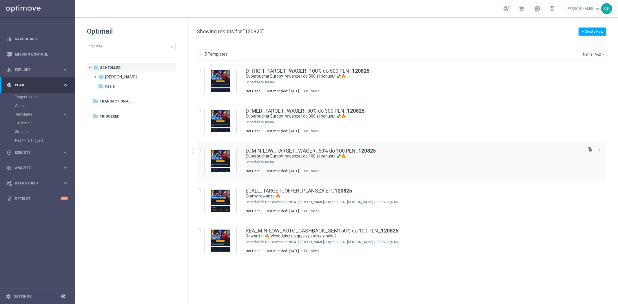
click at [259, 168] on div "D_MIN-LOW_TARGET_WAGER_50% do 100 PLN_ 120825 Superpuchar Europy, rewanże i do …" at bounding box center [414, 160] width 336 height 25
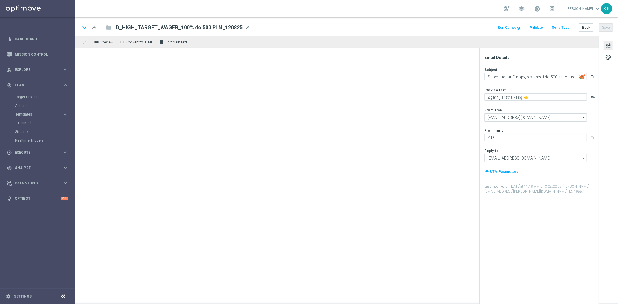
type textarea "Superpuchar Europy, rewanże i do 100 zł bonusu! 💸🔥"
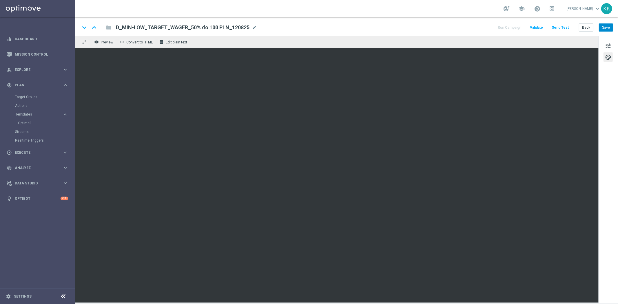
click at [603, 31] on div "keyboard_arrow_down keyboard_arrow_up folder D_MIN-LOW_TARGET_WAGER_50% do 100 …" at bounding box center [346, 26] width 542 height 19
click at [603, 30] on button "Save" at bounding box center [605, 27] width 14 height 8
click at [607, 47] on span "tune" at bounding box center [608, 46] width 6 height 8
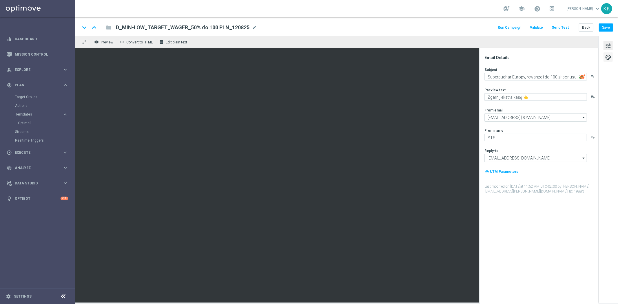
click at [607, 59] on span "palette" at bounding box center [608, 58] width 6 height 8
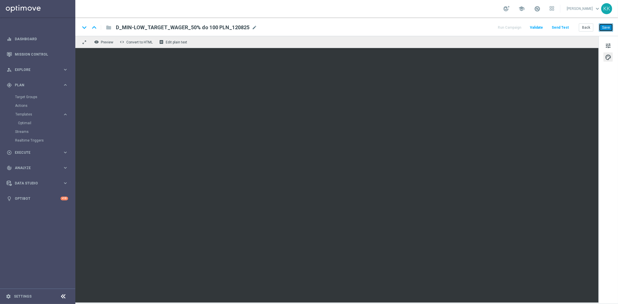
click at [610, 26] on button "Save" at bounding box center [605, 27] width 14 height 8
click at [607, 27] on button "Save" at bounding box center [605, 27] width 14 height 8
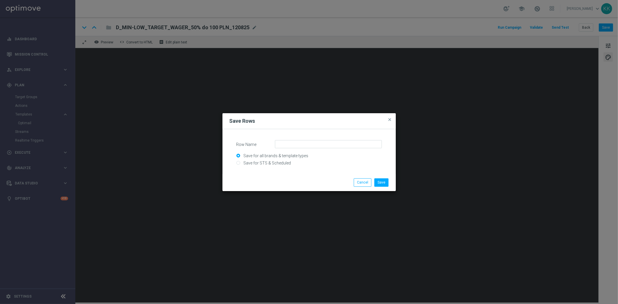
click at [293, 162] on input "Save for STS & Scheduled" at bounding box center [308, 166] width 145 height 8
radio input "true"
click at [302, 145] on input "Row Name" at bounding box center [328, 144] width 107 height 8
type input "wizjoner_120825"
click at [384, 182] on button "Save" at bounding box center [381, 182] width 14 height 8
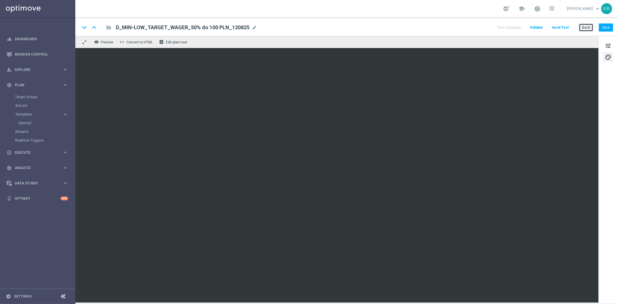
click at [583, 28] on button "Back" at bounding box center [585, 27] width 14 height 8
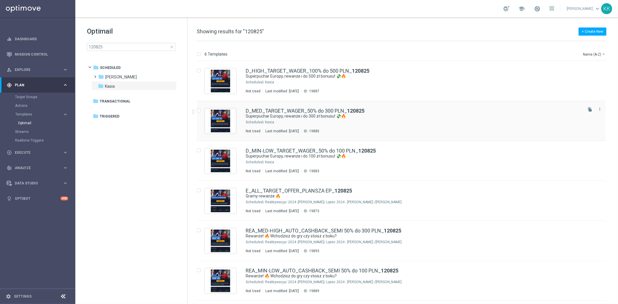
click at [391, 122] on div "Kasia" at bounding box center [423, 122] width 316 height 5
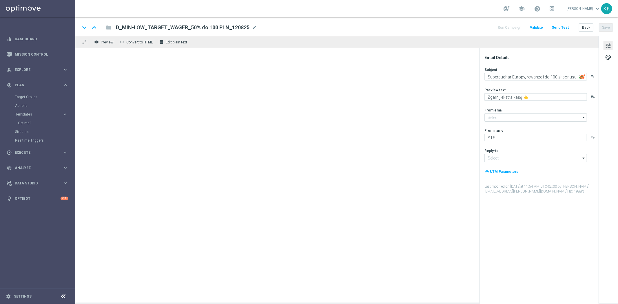
type textarea "Superpuchar Europy, rewanże i do 300 zł bonusu! 💸🔥"
type input "[EMAIL_ADDRESS][DOMAIN_NAME]"
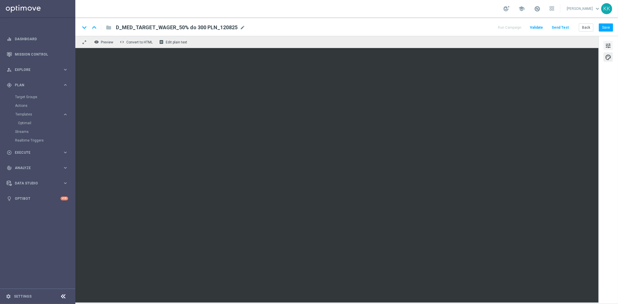
click at [608, 44] on span "tune" at bounding box center [608, 46] width 6 height 8
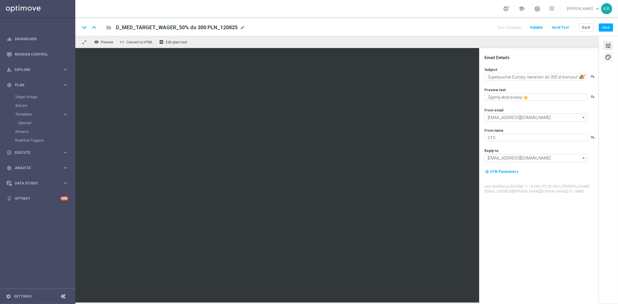
click at [607, 56] on span "palette" at bounding box center [608, 58] width 6 height 8
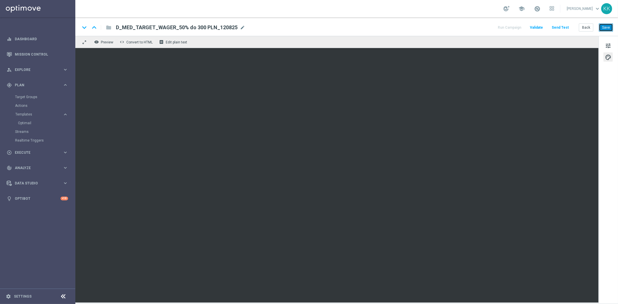
click at [604, 25] on button "Save" at bounding box center [605, 27] width 14 height 8
click at [587, 27] on button "Back" at bounding box center [585, 27] width 14 height 8
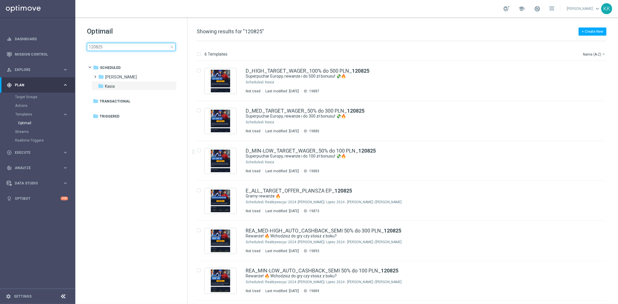
click at [147, 47] on input "120825" at bounding box center [131, 47] width 89 height 8
type input "120825"
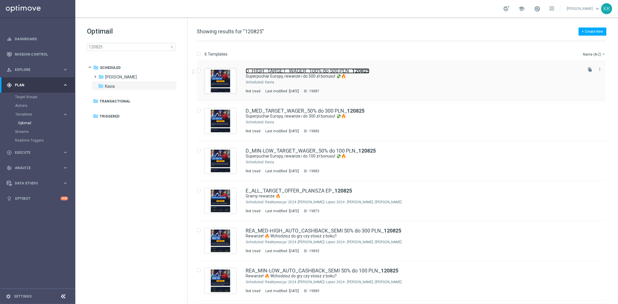
click at [296, 72] on link "D_HIGH_TARGET_WAGER_100% do 500 PLN_ 120825" at bounding box center [308, 70] width 124 height 5
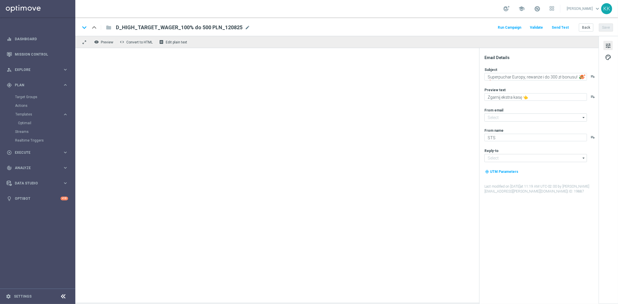
type textarea "Superpuchar Europy, rewanże i do 500 zł bonusu! 💸🔥"
type input "[EMAIL_ADDRESS][DOMAIN_NAME]"
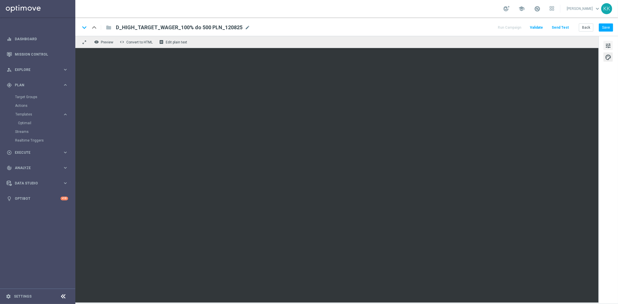
click at [610, 45] on span "tune" at bounding box center [608, 46] width 6 height 8
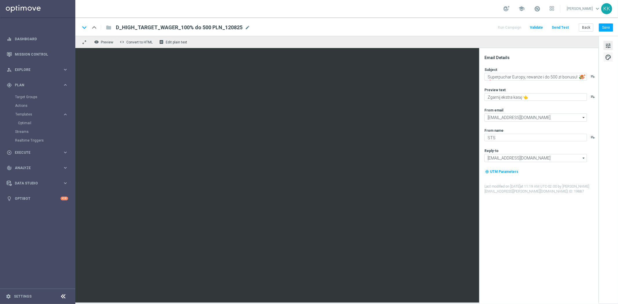
click at [608, 58] on span "palette" at bounding box center [608, 58] width 6 height 8
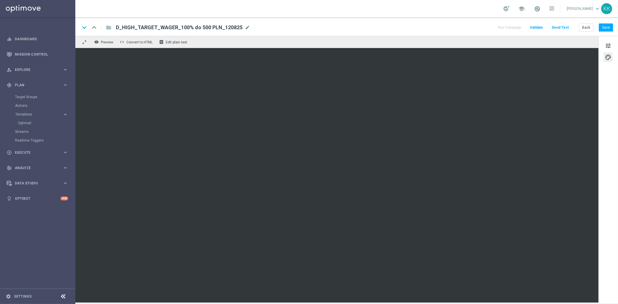
click at [611, 23] on div "keyboard_arrow_down keyboard_arrow_up folder D_HIGH_TARGET_WAGER_100% do 500 PL…" at bounding box center [346, 26] width 542 height 19
click at [608, 28] on button "Save" at bounding box center [605, 27] width 14 height 8
click at [609, 45] on span "tune" at bounding box center [608, 46] width 6 height 8
click at [606, 43] on span "tune" at bounding box center [608, 46] width 6 height 8
click at [589, 30] on button "Back" at bounding box center [585, 27] width 14 height 8
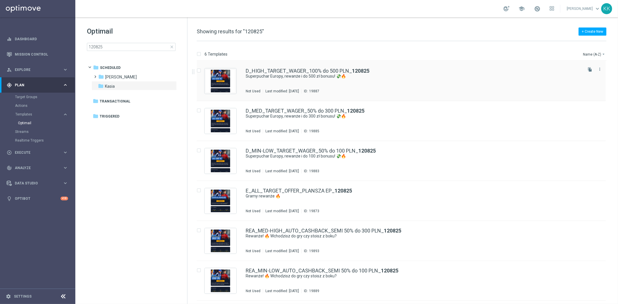
click at [327, 82] on div "D_HIGH_TARGET_WAGER_100% do 500 PLN_ 120825 Superpuchar Europy, rewanże i do 50…" at bounding box center [414, 80] width 336 height 25
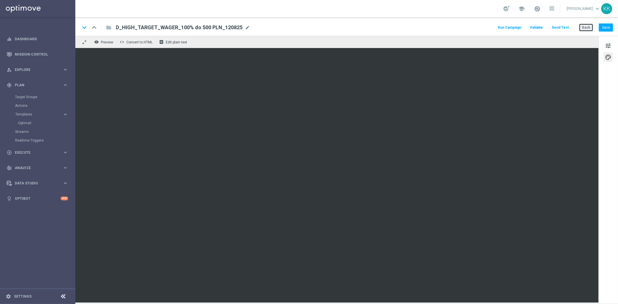
click at [582, 27] on button "Back" at bounding box center [585, 27] width 14 height 8
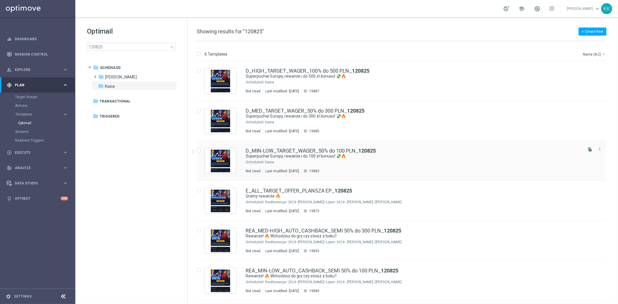
click at [291, 160] on div "Kasia" at bounding box center [423, 162] width 316 height 5
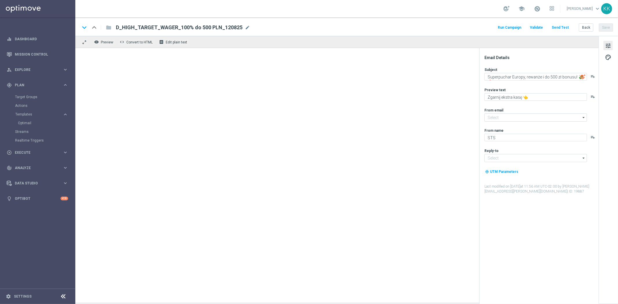
type input "[EMAIL_ADDRESS][DOMAIN_NAME]"
type textarea "Superpuchar Europy, rewanże i do 100 zł bonusu! 💸🔥"
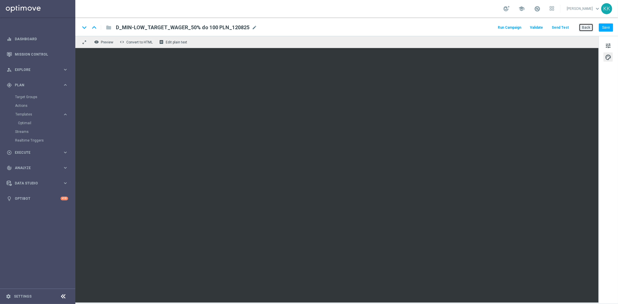
click at [582, 29] on button "Back" at bounding box center [585, 27] width 14 height 8
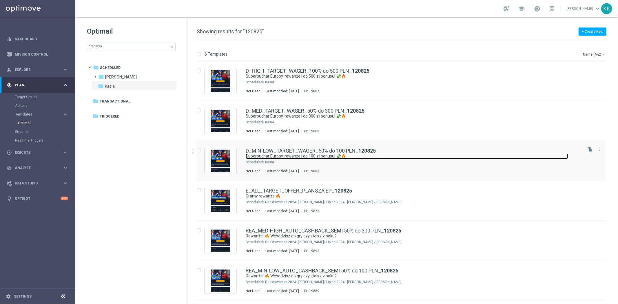
click at [381, 155] on link "Superpuchar Europy, rewanże i do 100 zł bonusu! 💸🔥" at bounding box center [407, 156] width 322 height 6
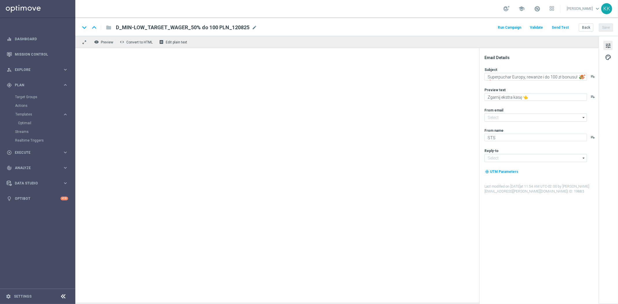
type input "[EMAIL_ADDRESS][DOMAIN_NAME]"
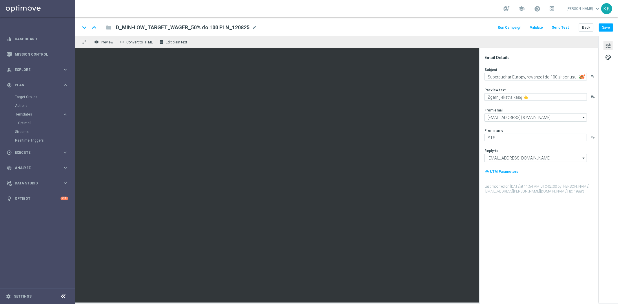
click at [560, 29] on button "Send Test" at bounding box center [559, 28] width 19 height 8
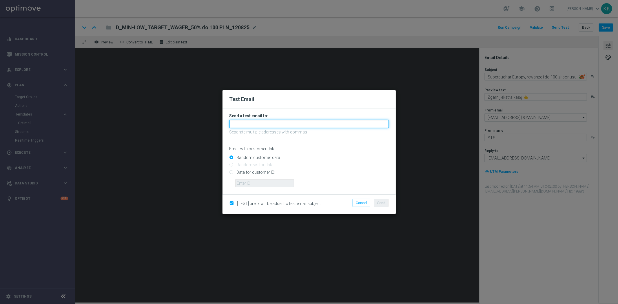
click at [256, 126] on input "text" at bounding box center [308, 124] width 159 height 8
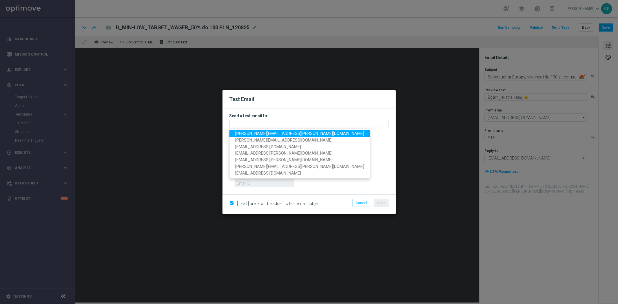
click at [256, 132] on span "[PERSON_NAME][EMAIL_ADDRESS][PERSON_NAME][DOMAIN_NAME]" at bounding box center [299, 133] width 129 height 5
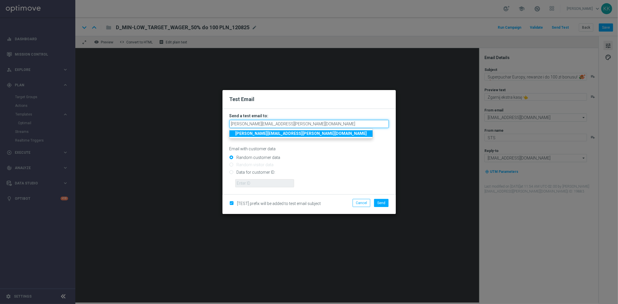
click at [271, 125] on input "[PERSON_NAME][EMAIL_ADDRESS][PERSON_NAME][DOMAIN_NAME]" at bounding box center [308, 124] width 159 height 8
click at [293, 127] on input "[PERSON_NAME][EMAIL_ADDRESS][PERSON_NAME][DOMAIN_NAME]" at bounding box center [308, 124] width 159 height 8
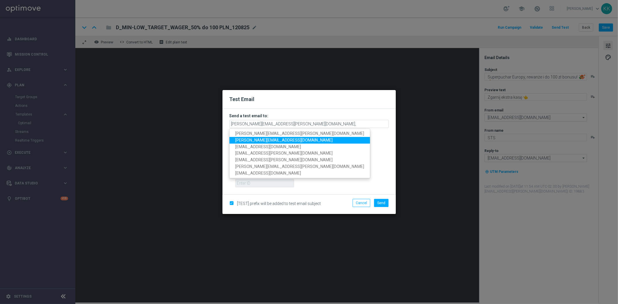
click at [282, 138] on link "[PERSON_NAME][EMAIL_ADDRESS][DOMAIN_NAME]" at bounding box center [299, 140] width 140 height 7
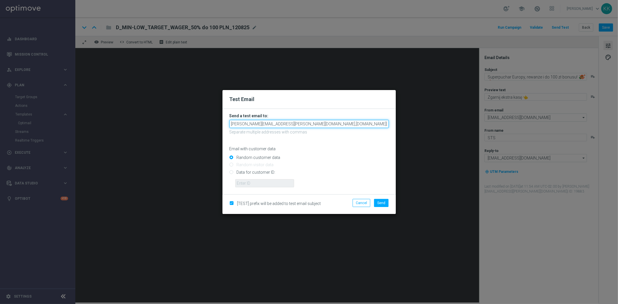
click at [339, 126] on input "[PERSON_NAME][EMAIL_ADDRESS][PERSON_NAME][DOMAIN_NAME],[DOMAIN_NAME][EMAIL_ADDR…" at bounding box center [308, 124] width 159 height 8
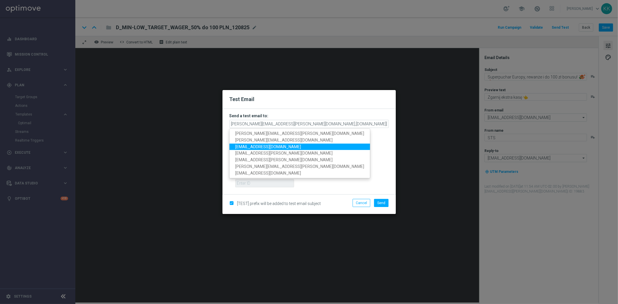
click at [293, 149] on link "[EMAIL_ADDRESS][DOMAIN_NAME]" at bounding box center [299, 146] width 140 height 7
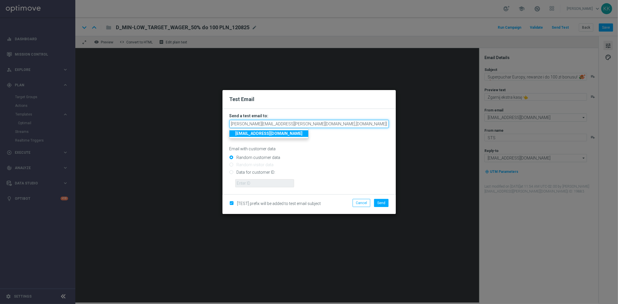
click at [382, 124] on input "[PERSON_NAME][EMAIL_ADDRESS][PERSON_NAME][DOMAIN_NAME],[DOMAIN_NAME][EMAIL_ADDR…" at bounding box center [308, 124] width 159 height 8
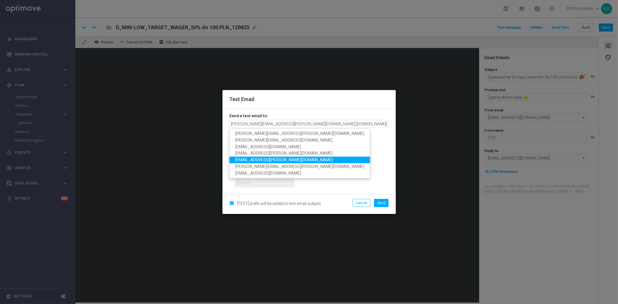
click at [286, 160] on link "[EMAIL_ADDRESS][PERSON_NAME][DOMAIN_NAME]" at bounding box center [299, 160] width 140 height 7
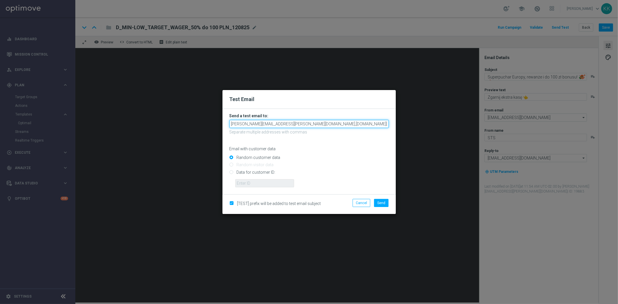
drag, startPoint x: 365, startPoint y: 122, endPoint x: 532, endPoint y: 120, distance: 166.8
click at [509, 120] on modal-container "Test Email Send a test email to: [PERSON_NAME][EMAIL_ADDRESS][PERSON_NAME][DOMA…" at bounding box center [309, 152] width 618 height 304
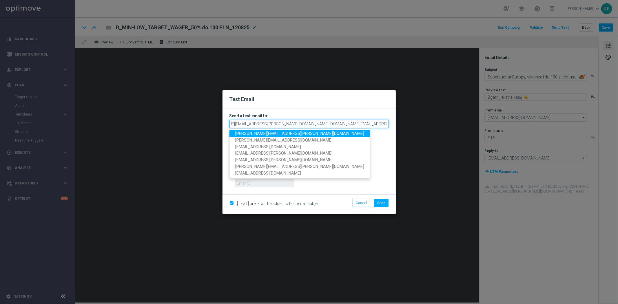
scroll to position [0, 27]
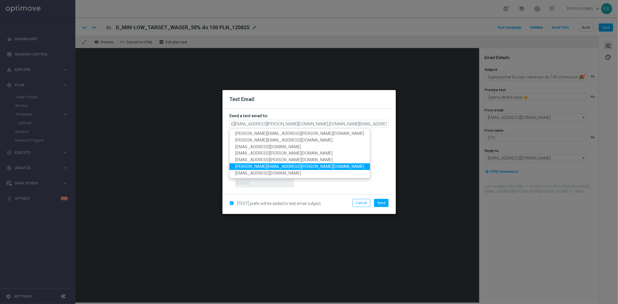
click at [291, 166] on link "[PERSON_NAME][EMAIL_ADDRESS][PERSON_NAME][DOMAIN_NAME]" at bounding box center [299, 166] width 140 height 7
type input "[PERSON_NAME][EMAIL_ADDRESS][PERSON_NAME][DOMAIN_NAME],[DOMAIN_NAME][EMAIL_ADDR…"
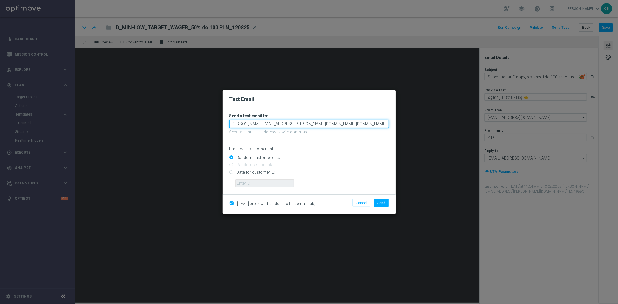
click at [312, 125] on input "[PERSON_NAME][EMAIL_ADDRESS][PERSON_NAME][DOMAIN_NAME],[DOMAIN_NAME][EMAIL_ADDR…" at bounding box center [308, 124] width 159 height 8
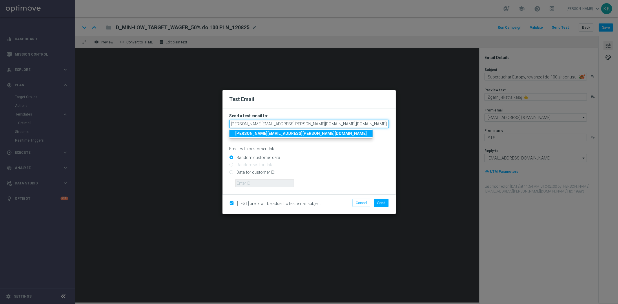
click at [312, 125] on input "[PERSON_NAME][EMAIL_ADDRESS][PERSON_NAME][DOMAIN_NAME],[DOMAIN_NAME][EMAIL_ADDR…" at bounding box center [308, 124] width 159 height 8
click at [384, 160] on input "Random customer data" at bounding box center [308, 160] width 159 height 8
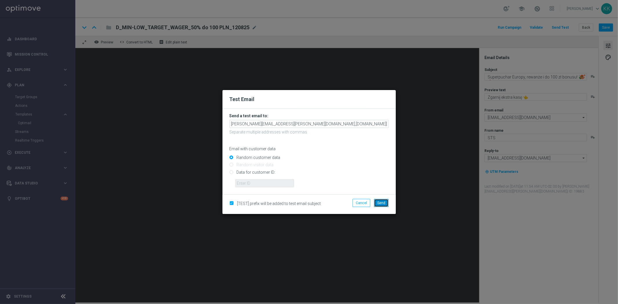
click at [382, 203] on span "Send" at bounding box center [381, 203] width 8 height 4
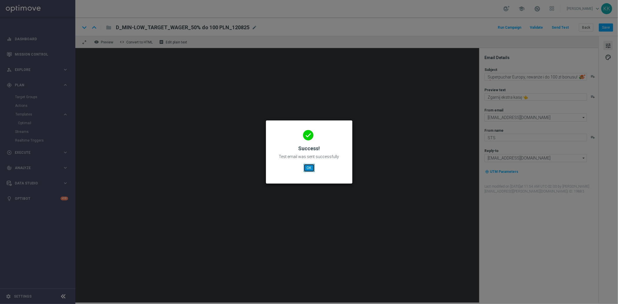
click at [303, 166] on button "OK" at bounding box center [308, 168] width 11 height 8
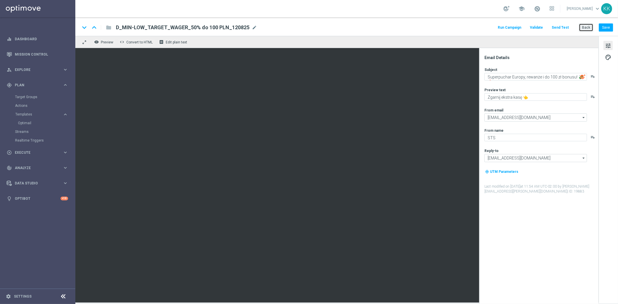
click at [589, 28] on button "Back" at bounding box center [585, 27] width 14 height 8
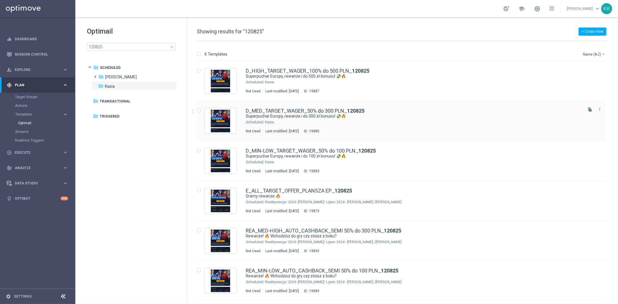
click at [351, 119] on div "D_MED_TARGET_WAGER_50% do 300 PLN_ 120825 Superpuchar Europy, rewanże i do 300 …" at bounding box center [414, 120] width 336 height 25
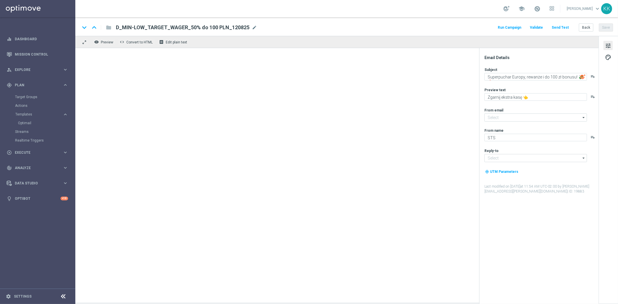
type input "[EMAIL_ADDRESS][DOMAIN_NAME]"
type textarea "Superpuchar Europy, rewanże i do 300 zł bonusu! 💸🔥"
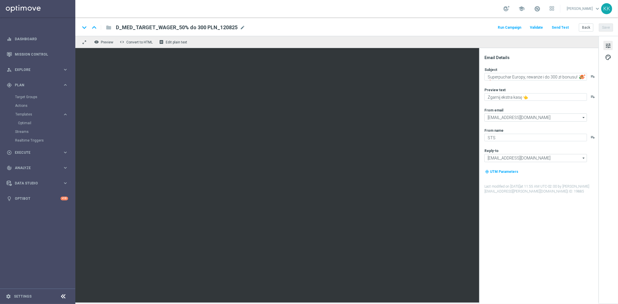
click at [554, 27] on button "Send Test" at bounding box center [559, 28] width 19 height 8
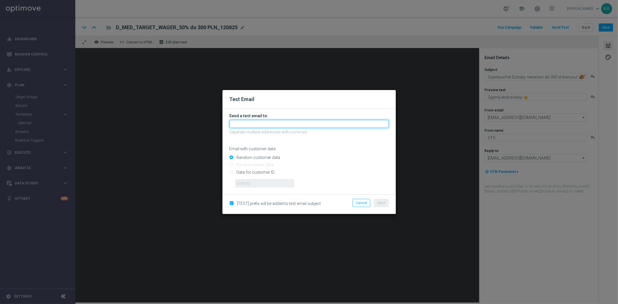
click at [249, 126] on input "text" at bounding box center [308, 124] width 159 height 8
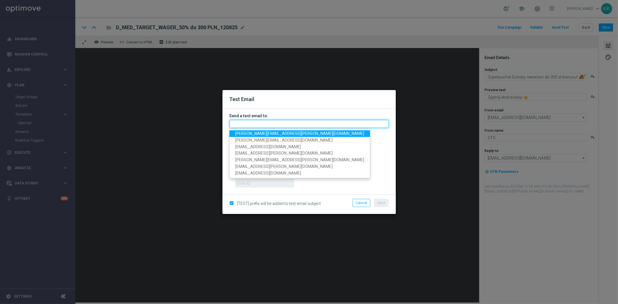
paste input "[PERSON_NAME][EMAIL_ADDRESS][PERSON_NAME][DOMAIN_NAME],[DOMAIN_NAME][EMAIL_ADDR…"
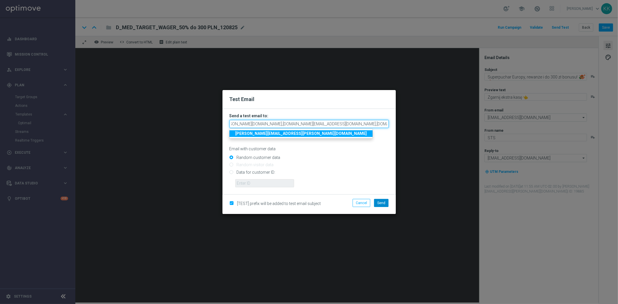
type input "[PERSON_NAME][EMAIL_ADDRESS][PERSON_NAME][DOMAIN_NAME],[DOMAIN_NAME][EMAIL_ADDR…"
click at [383, 202] on span "Send" at bounding box center [381, 203] width 8 height 4
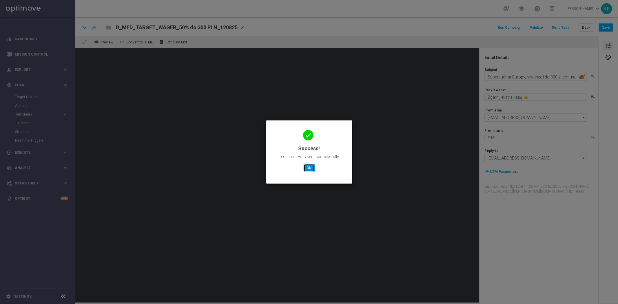
click at [307, 169] on button "OK" at bounding box center [308, 168] width 11 height 8
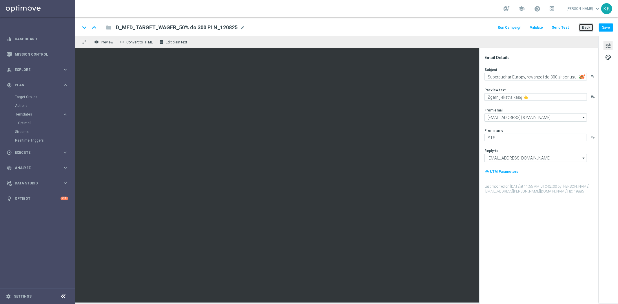
click at [581, 30] on button "Back" at bounding box center [585, 27] width 14 height 8
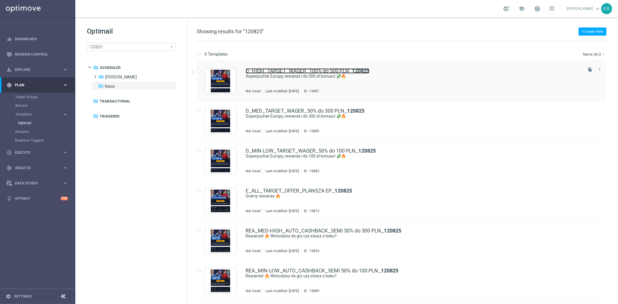
click at [299, 70] on link "D_HIGH_TARGET_WAGER_100% do 500 PLN_ 120825" at bounding box center [308, 70] width 124 height 5
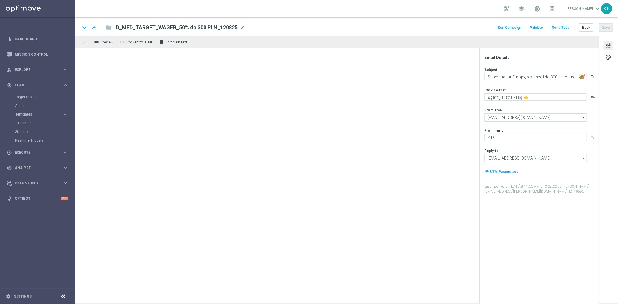
type textarea "Superpuchar Europy, rewanże i do 500 zł bonusu! 💸🔥"
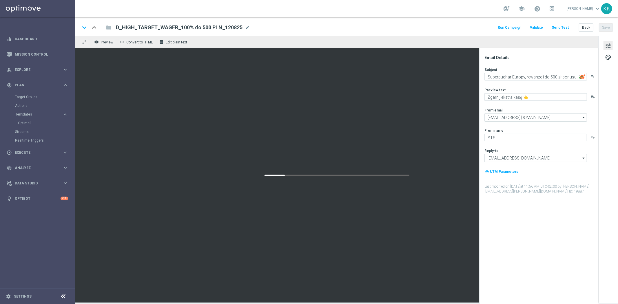
click at [564, 26] on button "Send Test" at bounding box center [559, 28] width 19 height 8
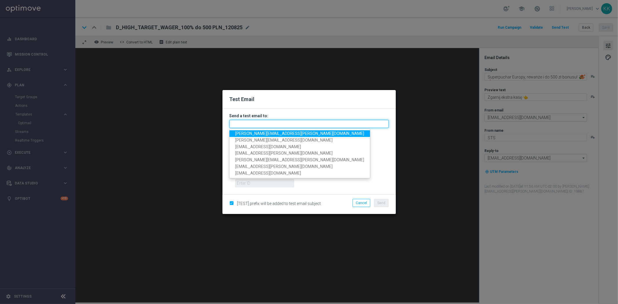
click at [259, 128] on input "text" at bounding box center [308, 124] width 159 height 8
paste input "[PERSON_NAME][EMAIL_ADDRESS][PERSON_NAME][DOMAIN_NAME],[DOMAIN_NAME][EMAIL_ADDR…"
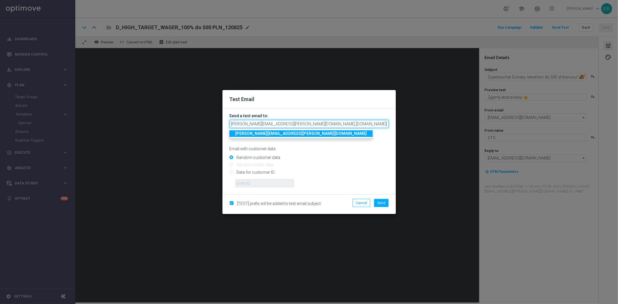
scroll to position [0, 73]
type input "[PERSON_NAME][EMAIL_ADDRESS][PERSON_NAME][DOMAIN_NAME],[DOMAIN_NAME][EMAIL_ADDR…"
click at [380, 201] on span "Send" at bounding box center [381, 203] width 8 height 4
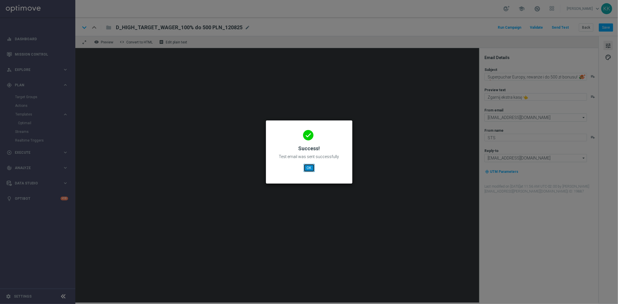
click at [313, 168] on button "OK" at bounding box center [308, 168] width 11 height 8
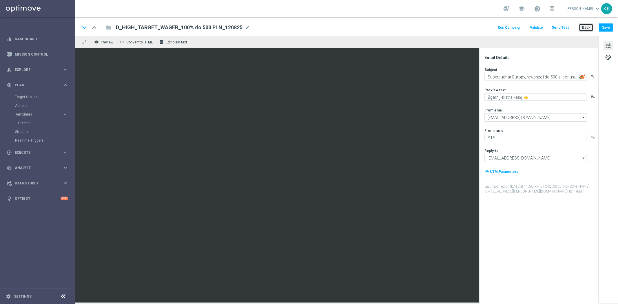
click at [586, 26] on button "Back" at bounding box center [585, 27] width 14 height 8
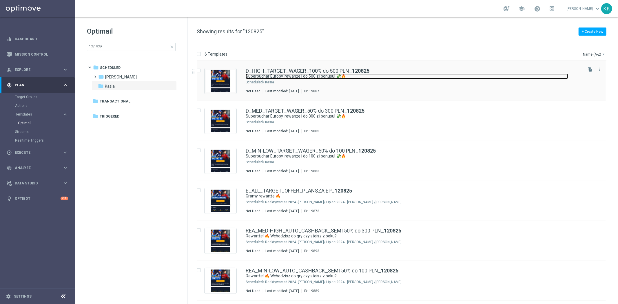
click at [316, 78] on link "Superpuchar Europy, rewanże i do 500 zł bonusu! 💸🔥" at bounding box center [407, 77] width 322 height 6
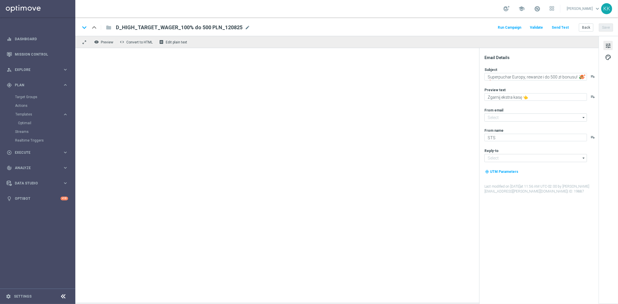
type input "[EMAIL_ADDRESS][DOMAIN_NAME]"
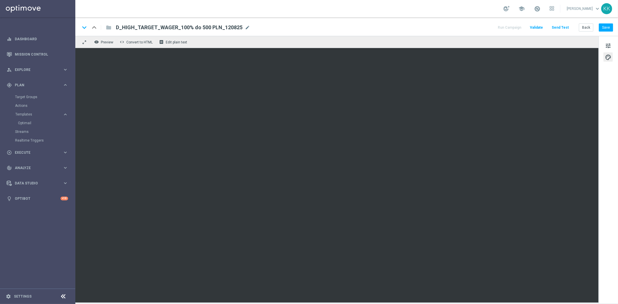
click at [605, 21] on div "keyboard_arrow_down keyboard_arrow_up folder D_HIGH_TARGET_WAGER_100% do 500 PL…" at bounding box center [346, 26] width 542 height 19
click at [607, 32] on div "keyboard_arrow_down keyboard_arrow_up folder D_HIGH_TARGET_WAGER_100% do 500 PL…" at bounding box center [346, 26] width 542 height 19
click at [606, 25] on button "Save" at bounding box center [605, 27] width 14 height 8
click at [612, 45] on button "tune" at bounding box center [607, 45] width 9 height 9
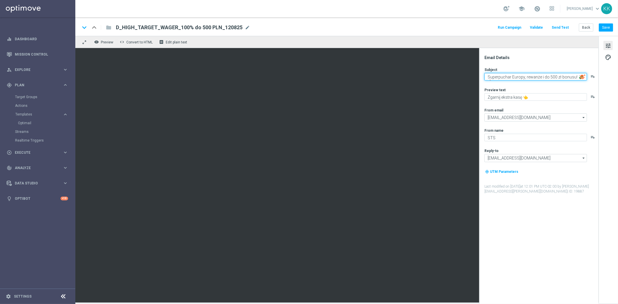
click at [511, 76] on textarea "Superpuchar Europy, rewanże i do 500 zł bonusu! 💸🔥" at bounding box center [535, 77] width 102 height 8
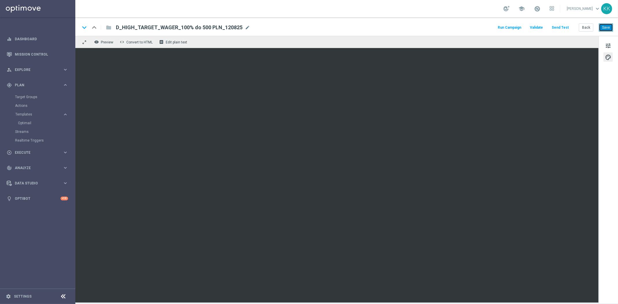
click at [605, 30] on button "Save" at bounding box center [605, 27] width 14 height 8
click at [591, 28] on button "Back" at bounding box center [585, 27] width 14 height 8
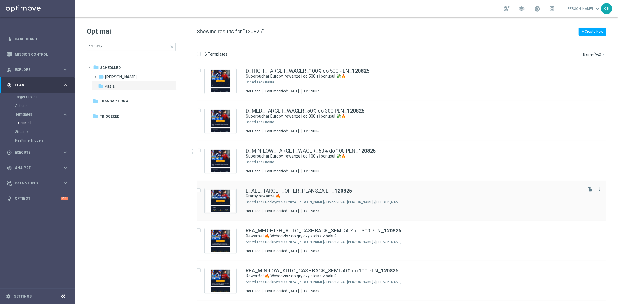
drag, startPoint x: 297, startPoint y: 162, endPoint x: 270, endPoint y: 183, distance: 34.4
click at [297, 162] on div "Kasia" at bounding box center [423, 162] width 316 height 5
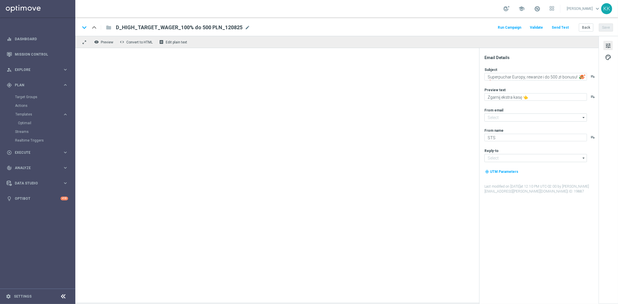
type input "[EMAIL_ADDRESS][DOMAIN_NAME]"
type textarea "Superpuchar Europy, rewanże i do 100 zł bonusu! 💸🔥"
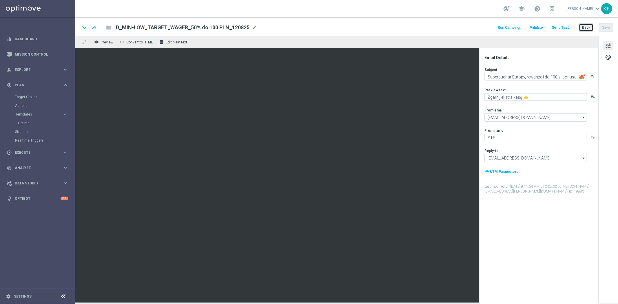
click at [584, 27] on button "Back" at bounding box center [585, 27] width 14 height 8
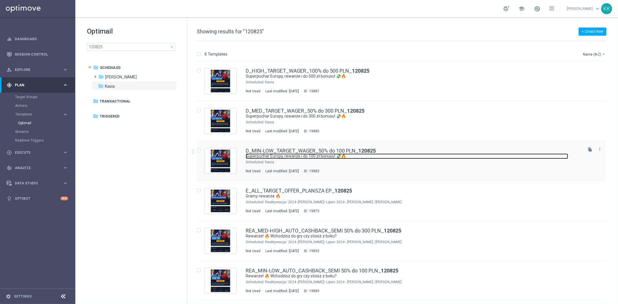
click at [337, 158] on link "Superpuchar Europy, rewanże i do 100 zł bonusu! 💸🔥" at bounding box center [407, 156] width 322 height 6
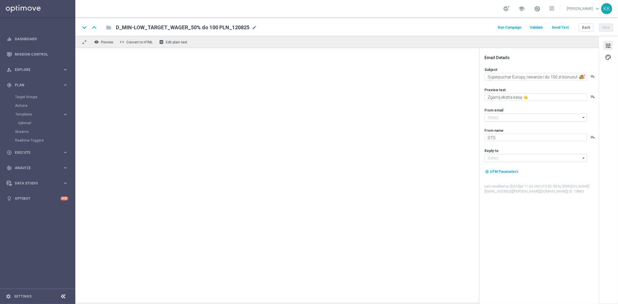
type input "[EMAIL_ADDRESS][DOMAIN_NAME]"
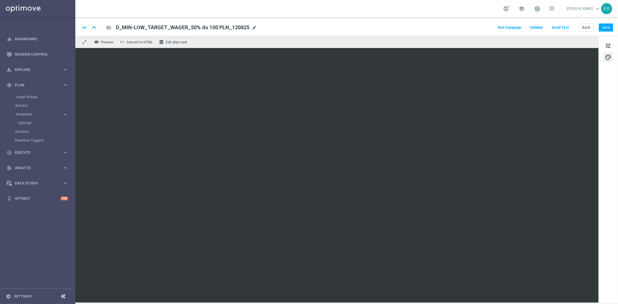
click at [252, 28] on span "mode_edit" at bounding box center [254, 27] width 5 height 5
drag, startPoint x: 235, startPoint y: 29, endPoint x: -45, endPoint y: 29, distance: 279.7
click at [0, 29] on html "equalizer Dashboard Mission Control" at bounding box center [309, 152] width 618 height 304
paste input "HIGH_TARGET_WAGER_100% do 5"
type input "D_HIGH_TARGET_WAGER_100% do 500 PLN_120825"
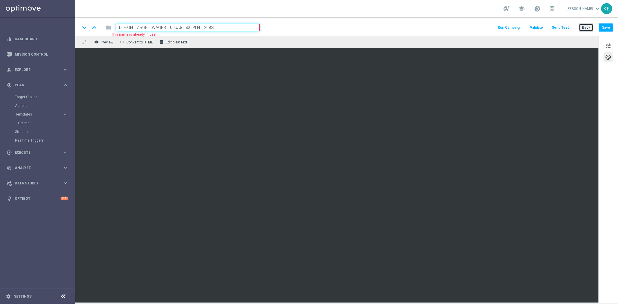
click at [587, 27] on button "Back" at bounding box center [585, 27] width 14 height 8
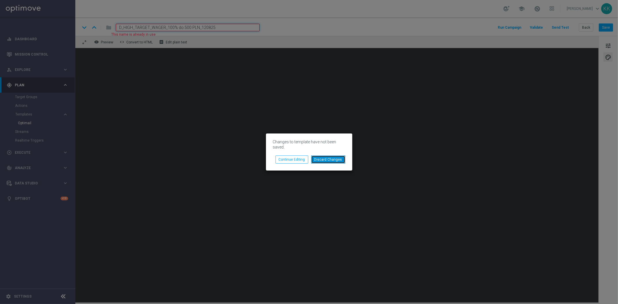
click at [334, 161] on button "Discard Changes" at bounding box center [328, 159] width 34 height 8
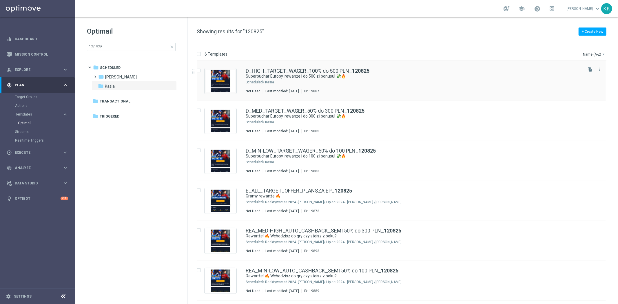
click at [284, 86] on div "D_HIGH_TARGET_WAGER_100% do 500 PLN_ 120825 Superpuchar Europy, rewanże i do 50…" at bounding box center [414, 80] width 336 height 25
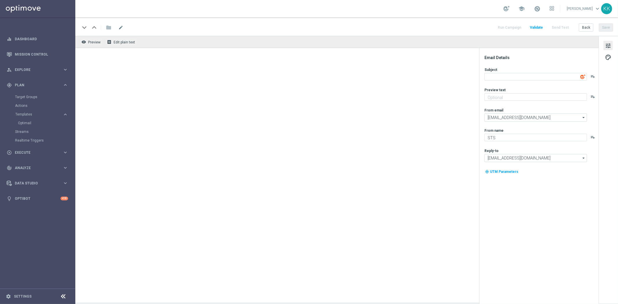
type textarea "Superpuchar Europy, rewanże i do 500 zł bonusu! 💸🔥"
type textarea "Zgarnij ekstra kasę 👈"
type input "[EMAIL_ADDRESS][DOMAIN_NAME]"
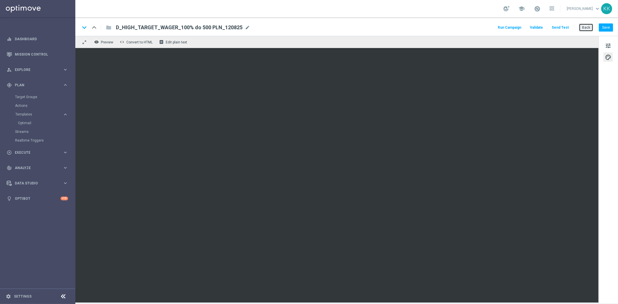
click at [580, 27] on button "Back" at bounding box center [585, 27] width 14 height 8
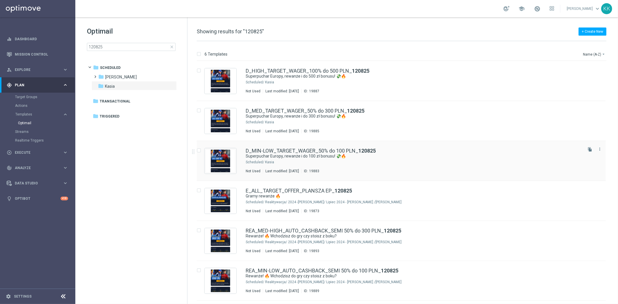
click at [313, 167] on div "D_MIN-LOW_TARGET_WAGER_50% do 100 PLN_ 120825 Superpuchar Europy, rewanże i do …" at bounding box center [414, 160] width 336 height 25
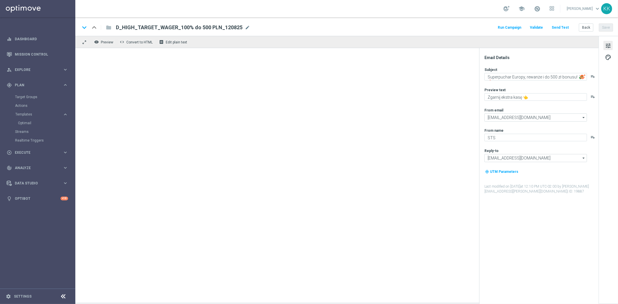
type textarea "Superpuchar Europy, rewanże i do 100 zł bonusu! 💸🔥"
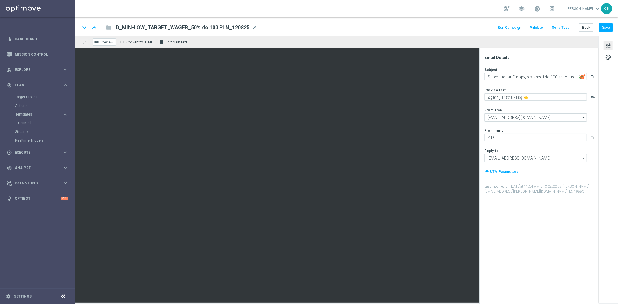
click at [103, 40] on span "Preview" at bounding box center [107, 42] width 12 height 4
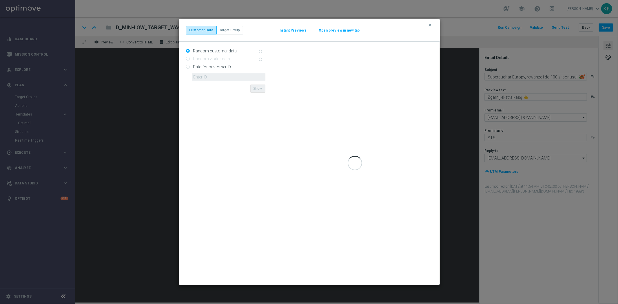
click at [343, 28] on button "Open preview in new tab" at bounding box center [338, 30] width 41 height 5
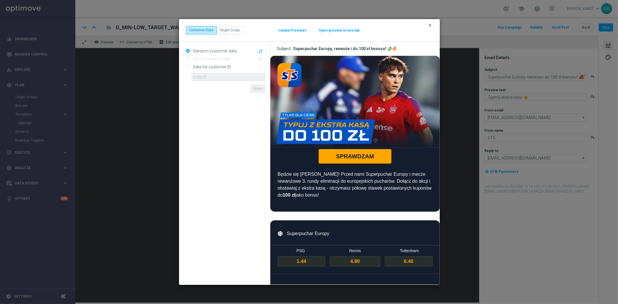
click at [429, 25] on icon "clear" at bounding box center [430, 25] width 5 height 5
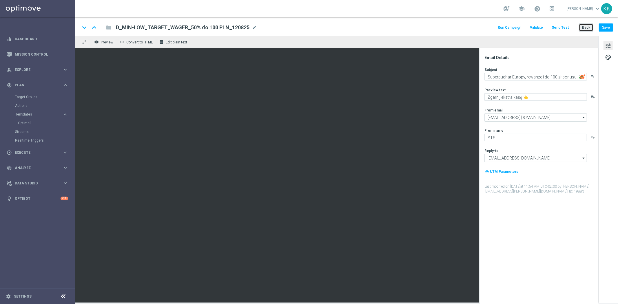
click at [586, 27] on button "Back" at bounding box center [585, 27] width 14 height 8
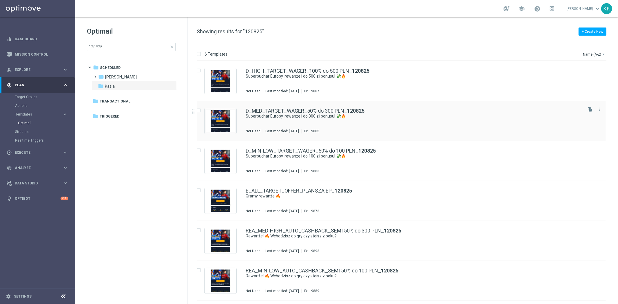
click at [279, 120] on div "D_MED_TARGET_WAGER_50% do 300 PLN_ 120825 Superpuchar Europy, rewanże i do 300 …" at bounding box center [414, 120] width 336 height 25
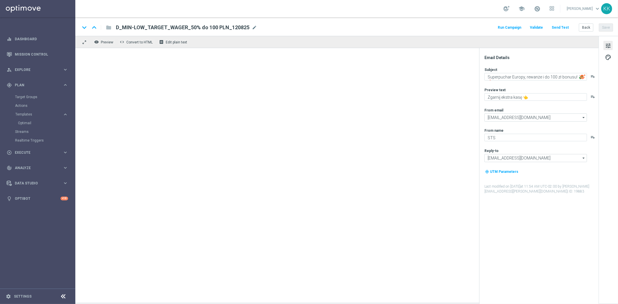
type textarea "Superpuchar Europy, rewanże i do 300 zł bonusu! 💸🔥"
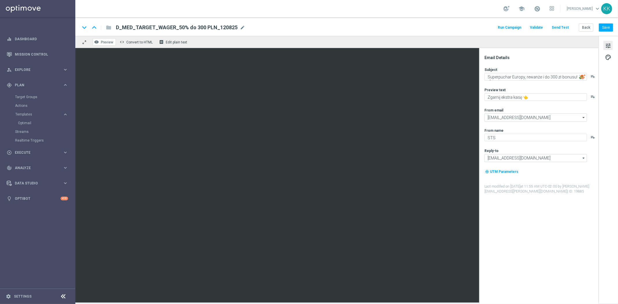
click at [103, 41] on span "Preview" at bounding box center [107, 42] width 12 height 4
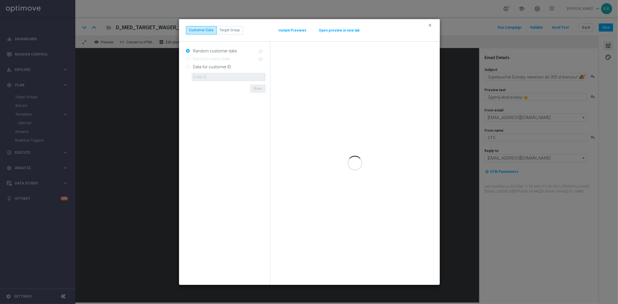
click at [332, 32] on button "Open preview in new tab" at bounding box center [338, 30] width 41 height 5
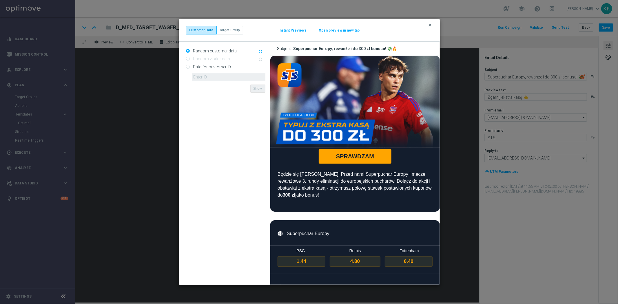
click at [430, 25] on icon "clear" at bounding box center [430, 25] width 5 height 5
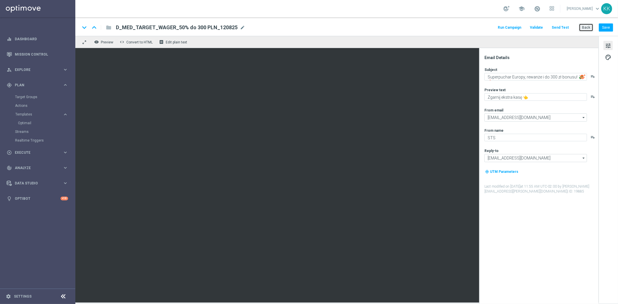
click at [587, 24] on button "Back" at bounding box center [585, 27] width 14 height 8
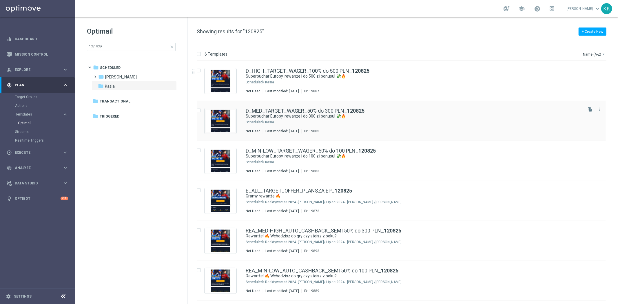
click at [302, 88] on div "D_HIGH_TARGET_WAGER_100% do 500 PLN_ 120825 Superpuchar Europy, rewanże i do 50…" at bounding box center [414, 80] width 336 height 25
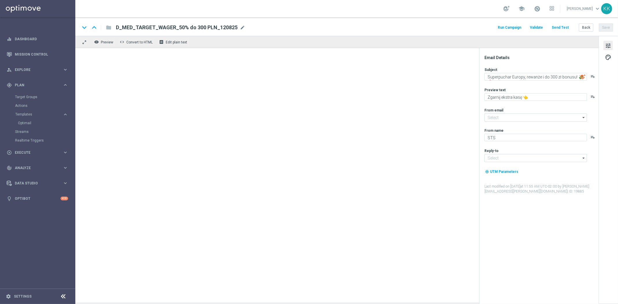
type input "[EMAIL_ADDRESS][DOMAIN_NAME]"
type textarea "Superpuchar Europy, rewanże i do 500 zł bonusu! 💸🔥"
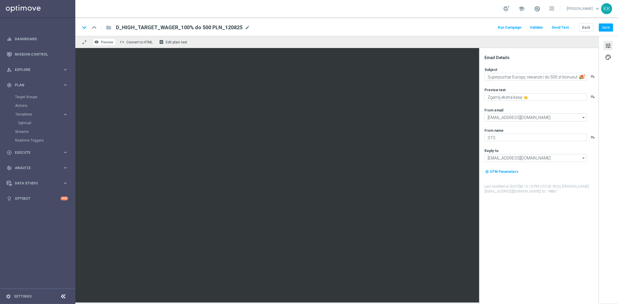
click at [105, 38] on button "remove_red_eye Preview" at bounding box center [104, 42] width 23 height 8
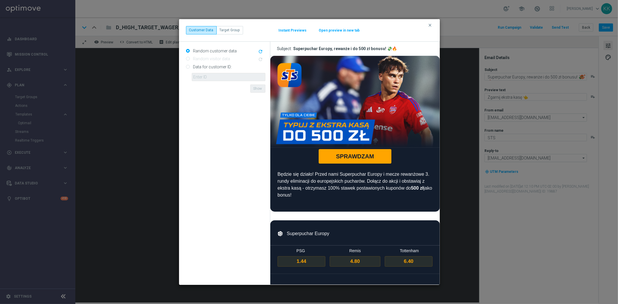
click at [325, 29] on button "Open preview in new tab" at bounding box center [338, 30] width 41 height 5
